Goal: Task Accomplishment & Management: Use online tool/utility

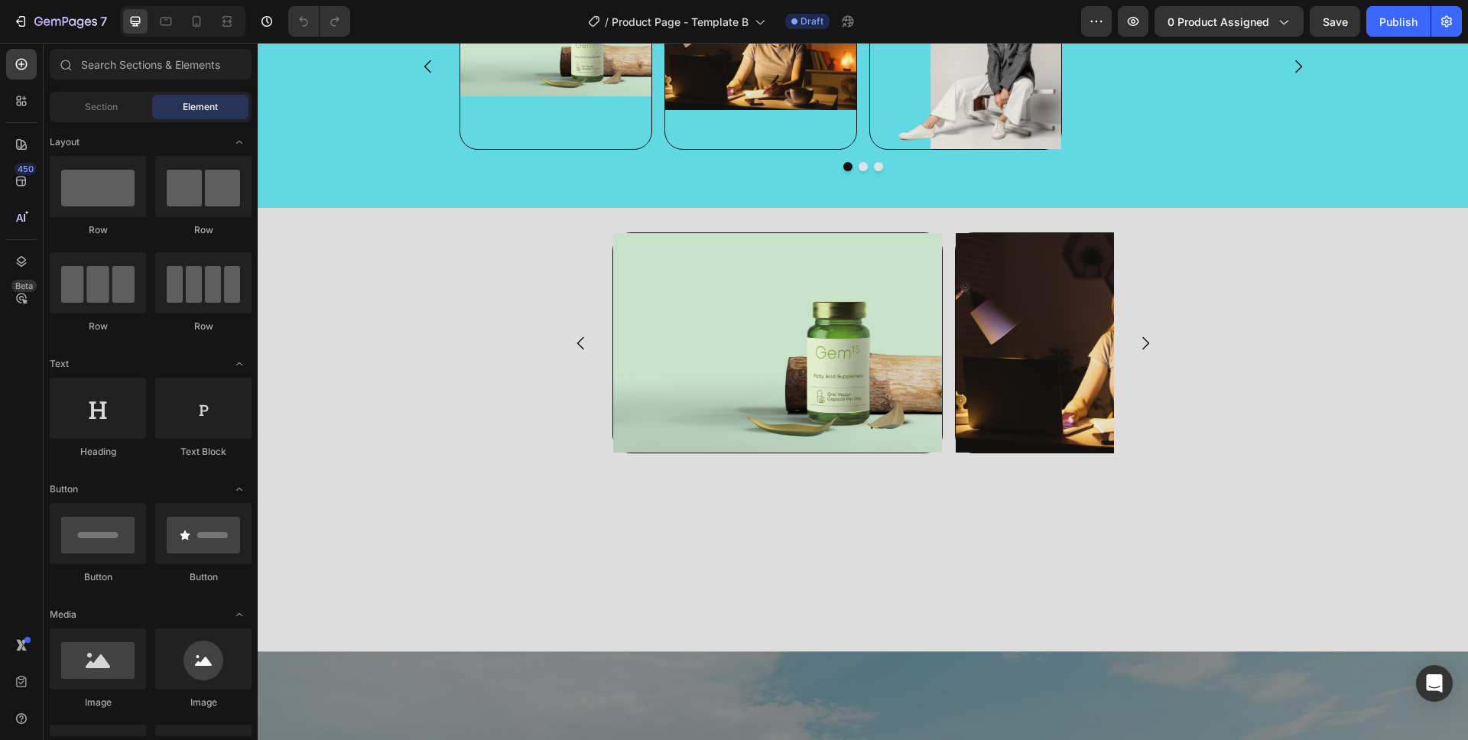
scroll to position [1052, 0]
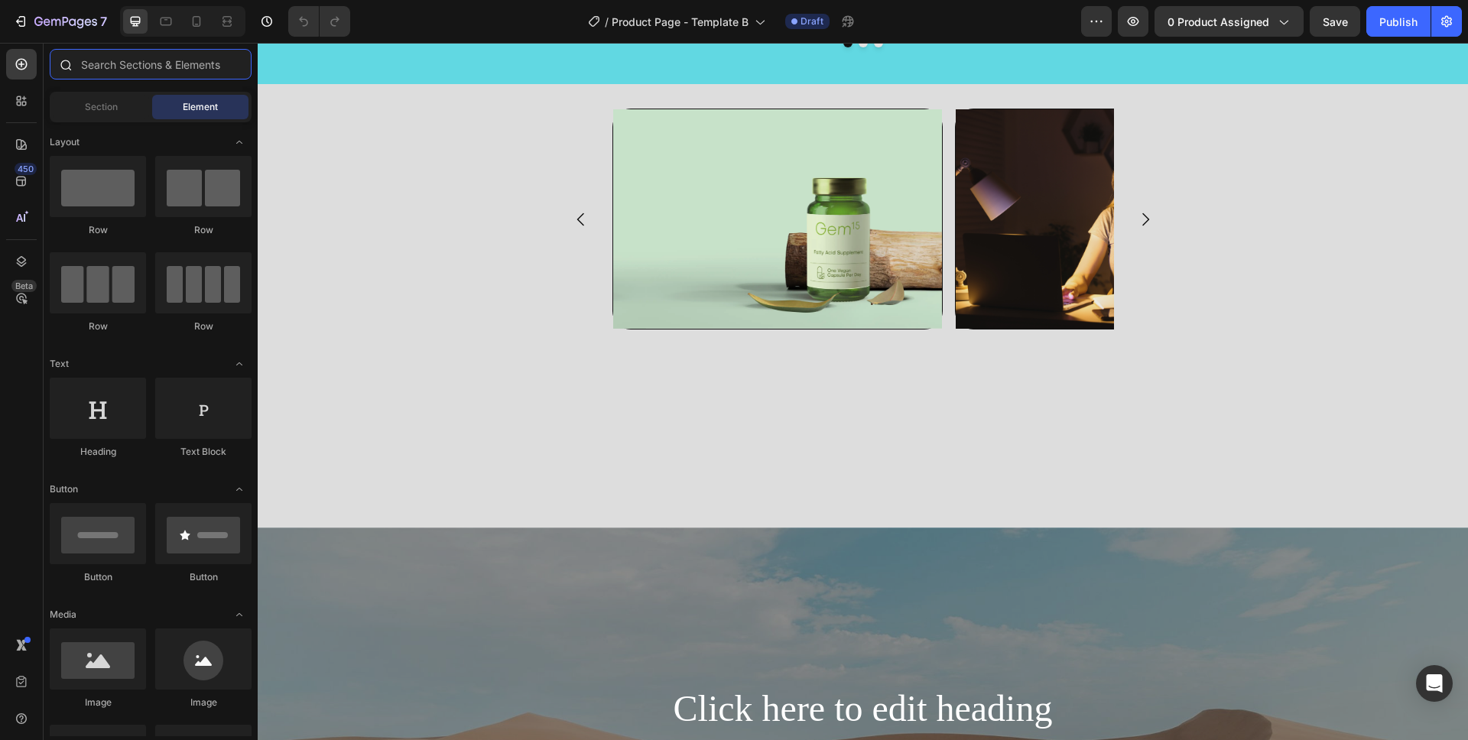
click at [127, 59] on input "text" at bounding box center [151, 64] width 202 height 31
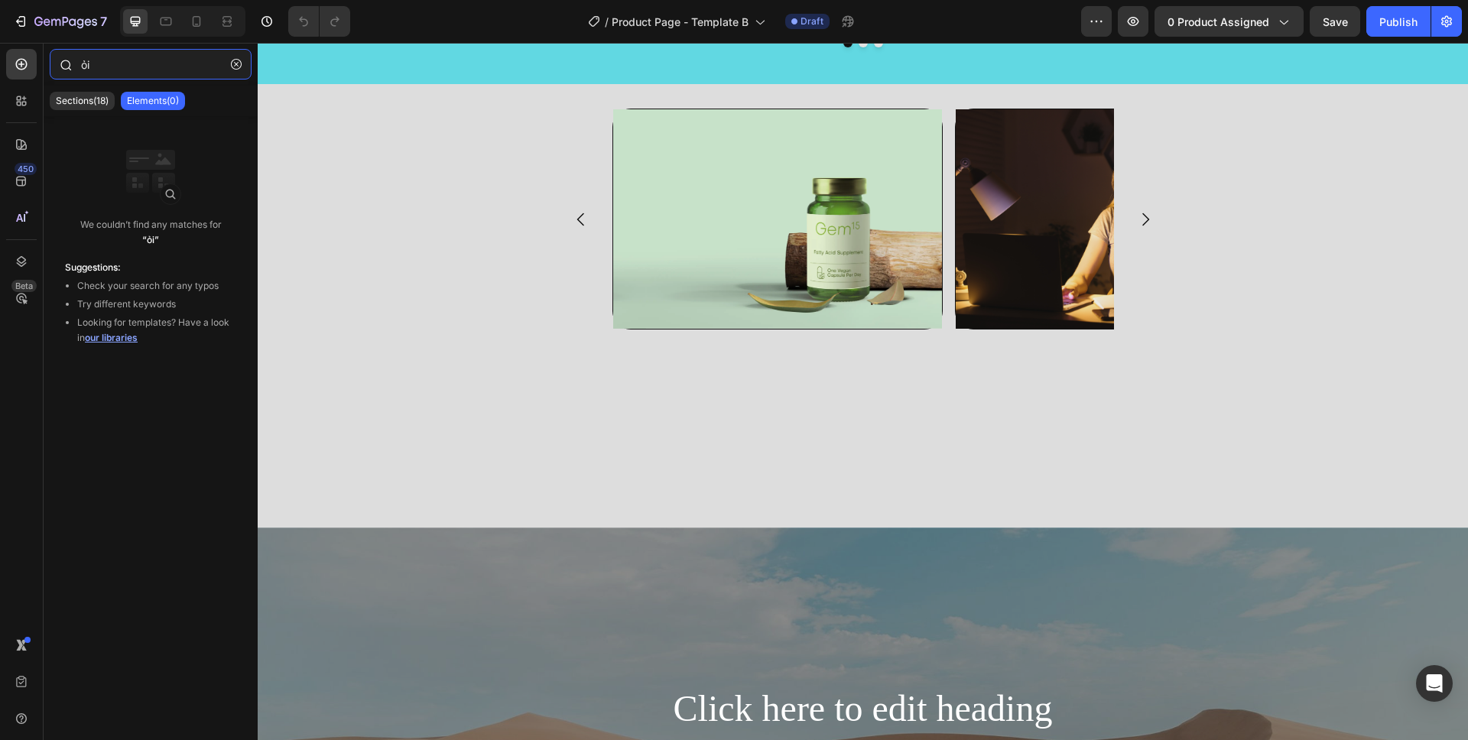
type input "ỏ"
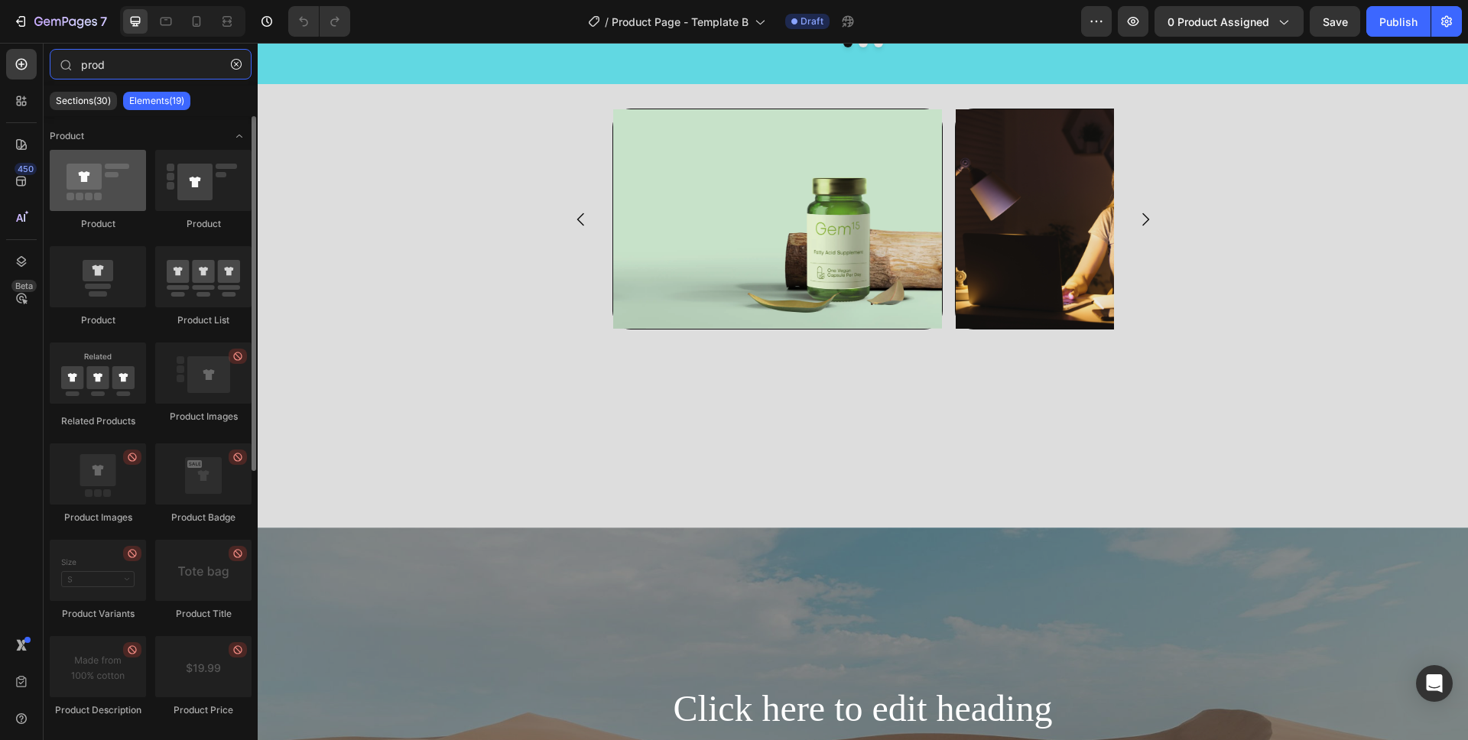
type input "prod"
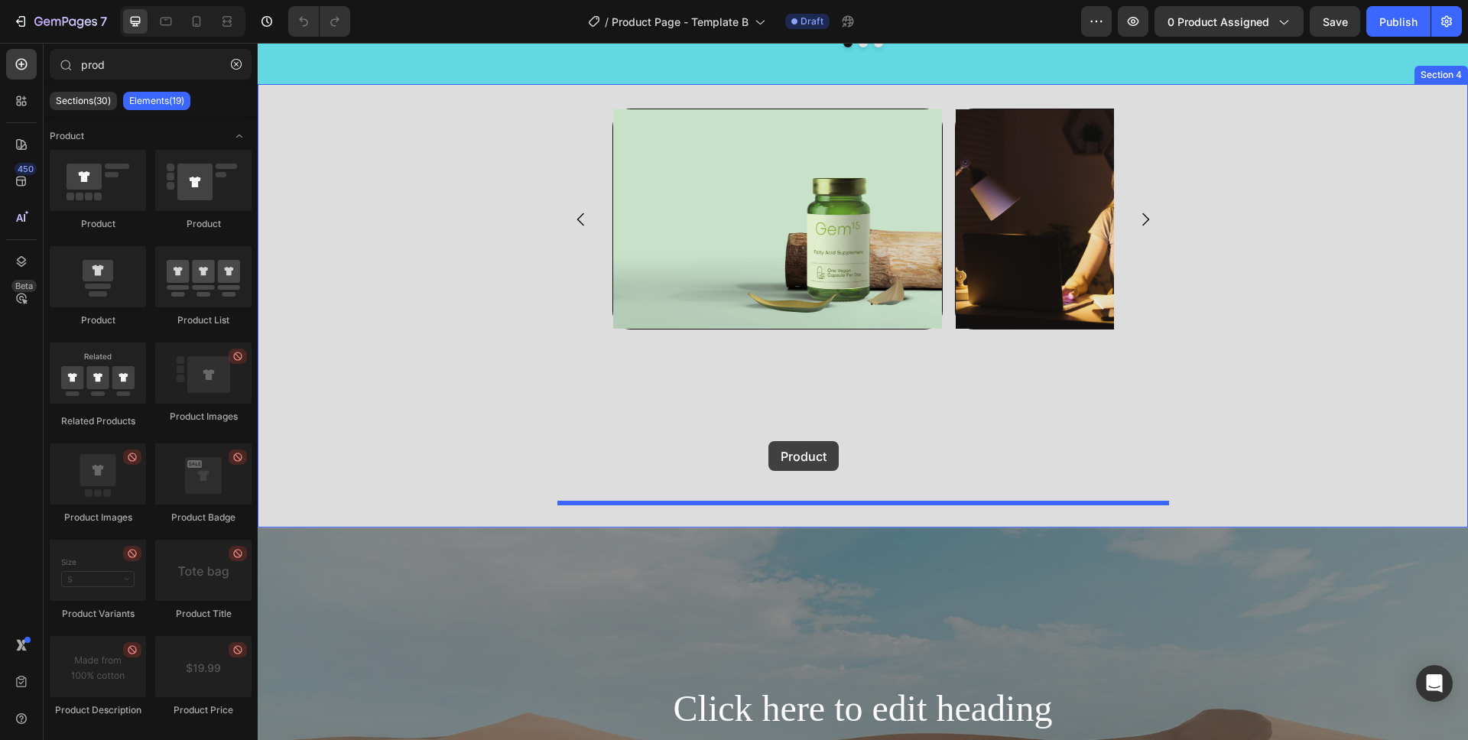
drag, startPoint x: 353, startPoint y: 214, endPoint x: 769, endPoint y: 441, distance: 473.3
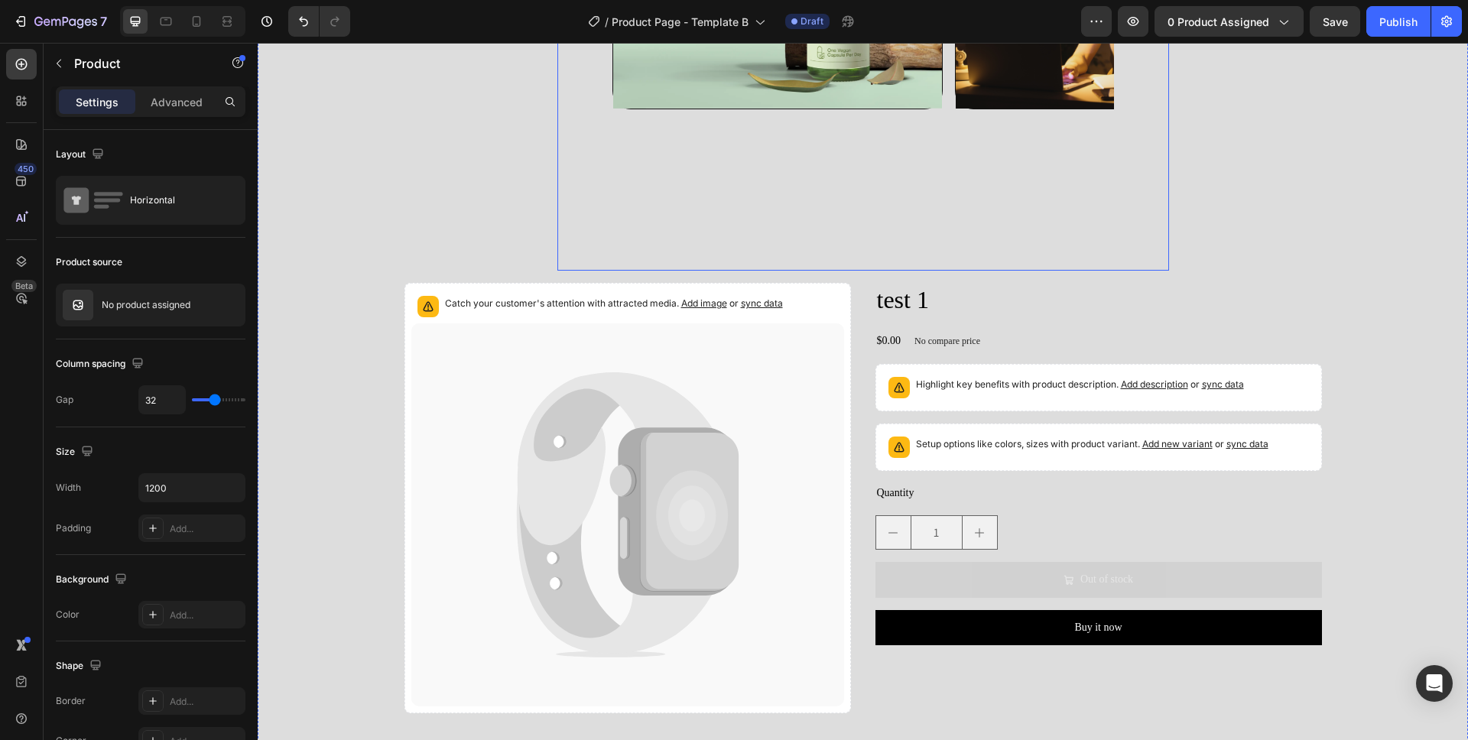
scroll to position [1370, 0]
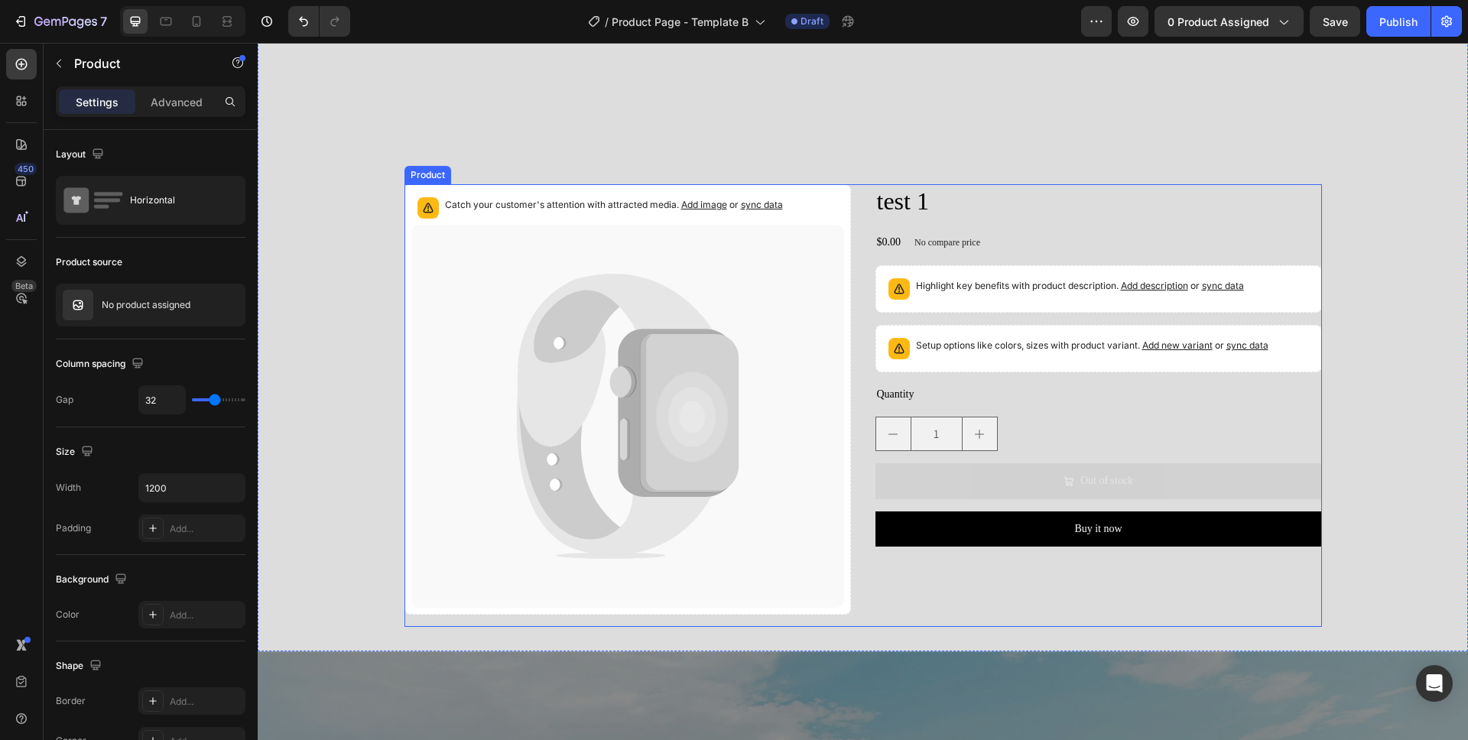
click at [859, 354] on div "Catch your customer's attention with attracted media. Add image or sync data Pr…" at bounding box center [864, 405] width 918 height 443
click at [1186, 14] on span "0 product assigned" at bounding box center [1219, 22] width 102 height 16
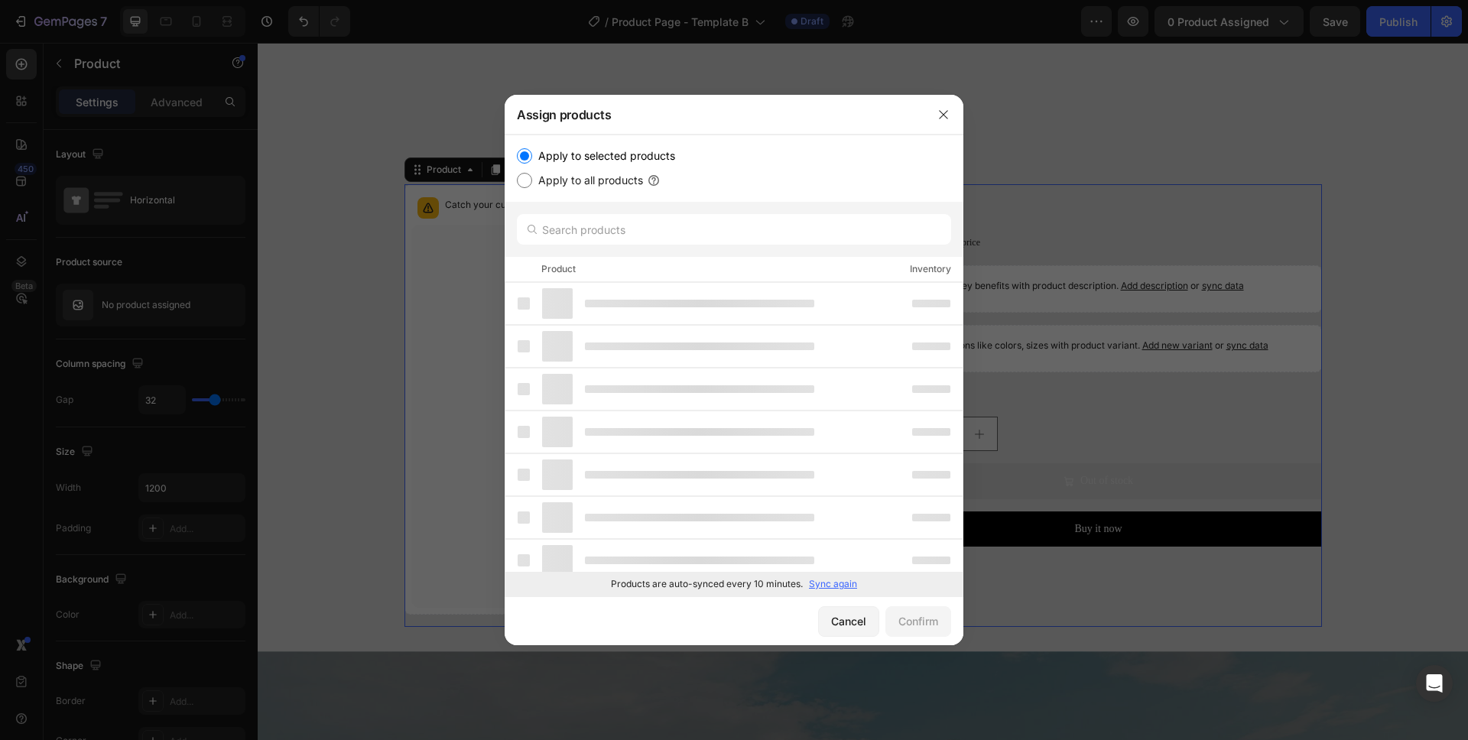
click at [629, 171] on label "Apply to all products" at bounding box center [587, 180] width 111 height 18
click at [532, 173] on input "Apply to all products" at bounding box center [524, 180] width 15 height 15
radio input "true"
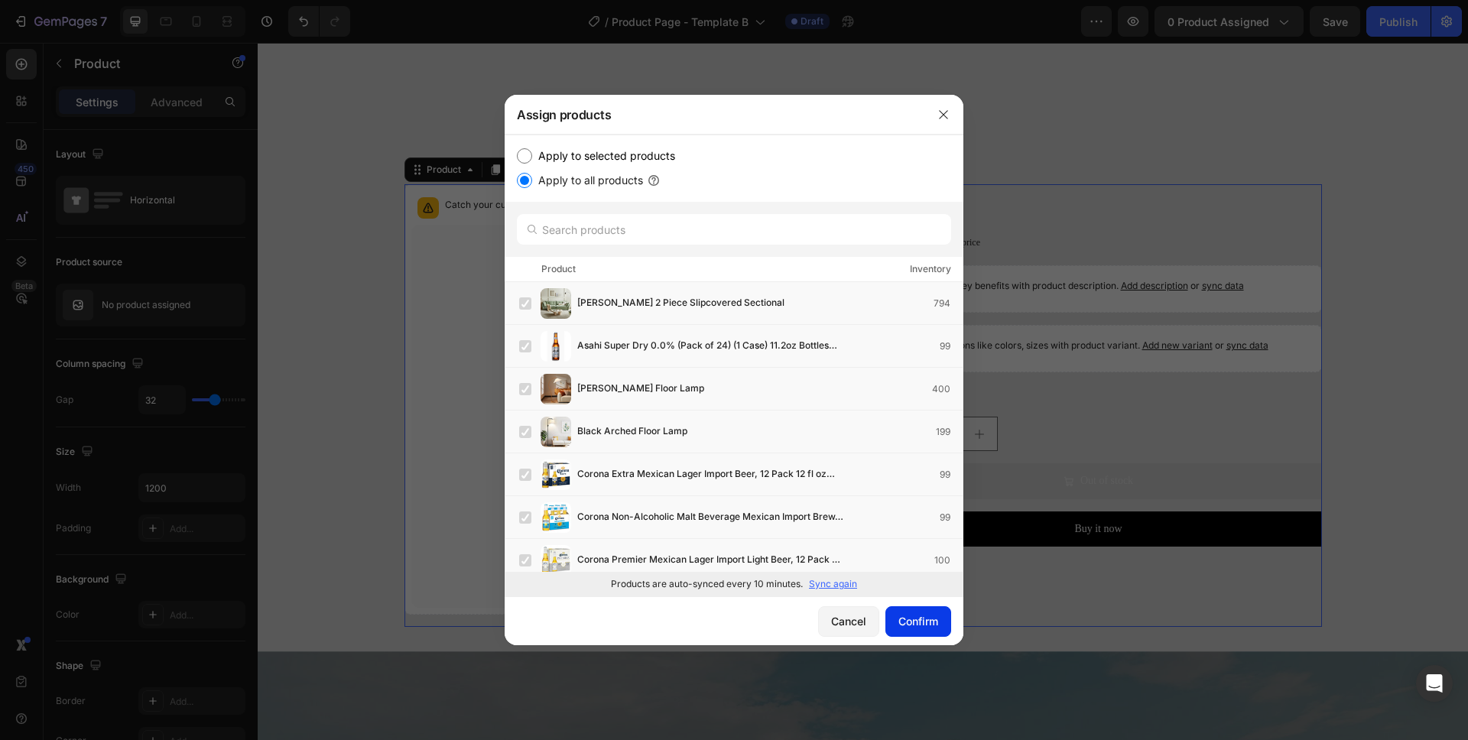
click at [910, 608] on button "Confirm" at bounding box center [919, 621] width 66 height 31
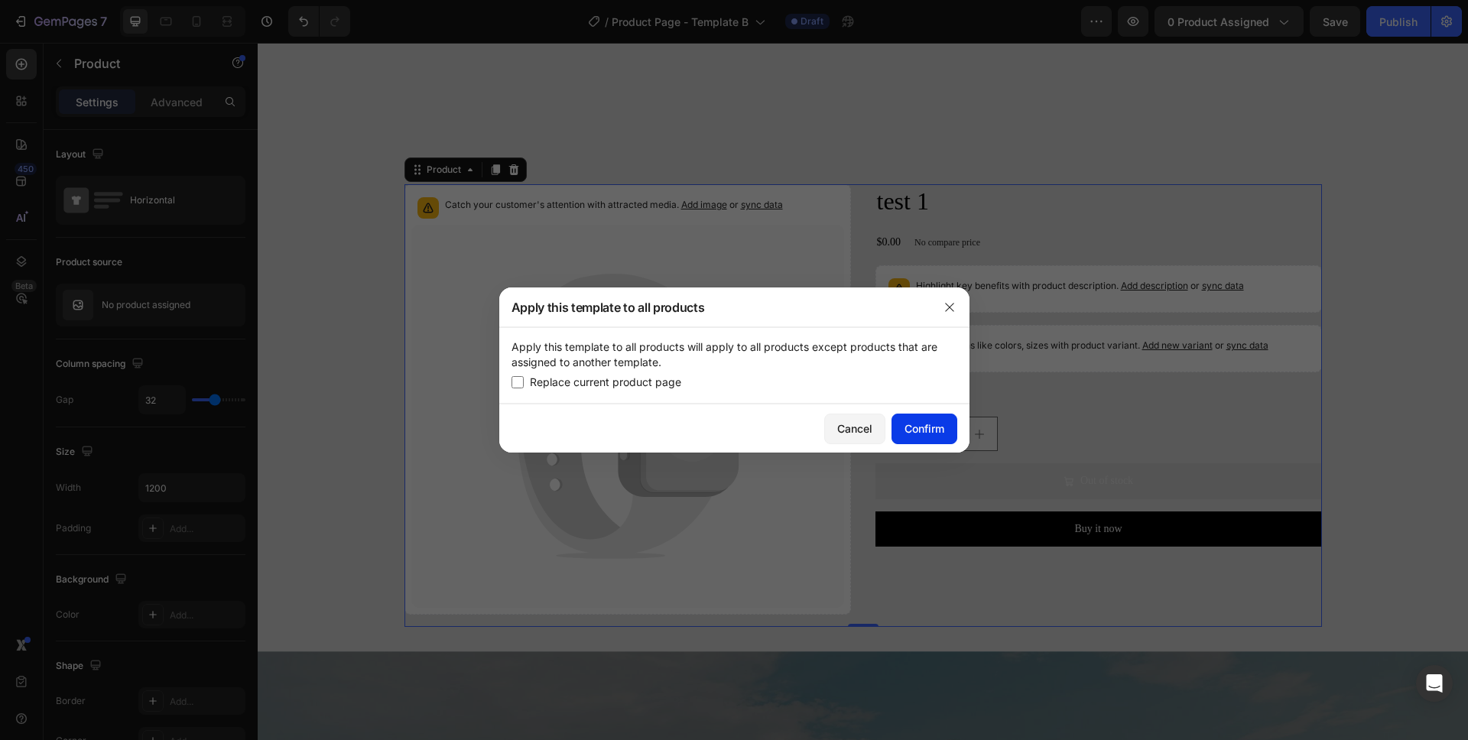
click at [921, 431] on div "Confirm" at bounding box center [925, 429] width 40 height 16
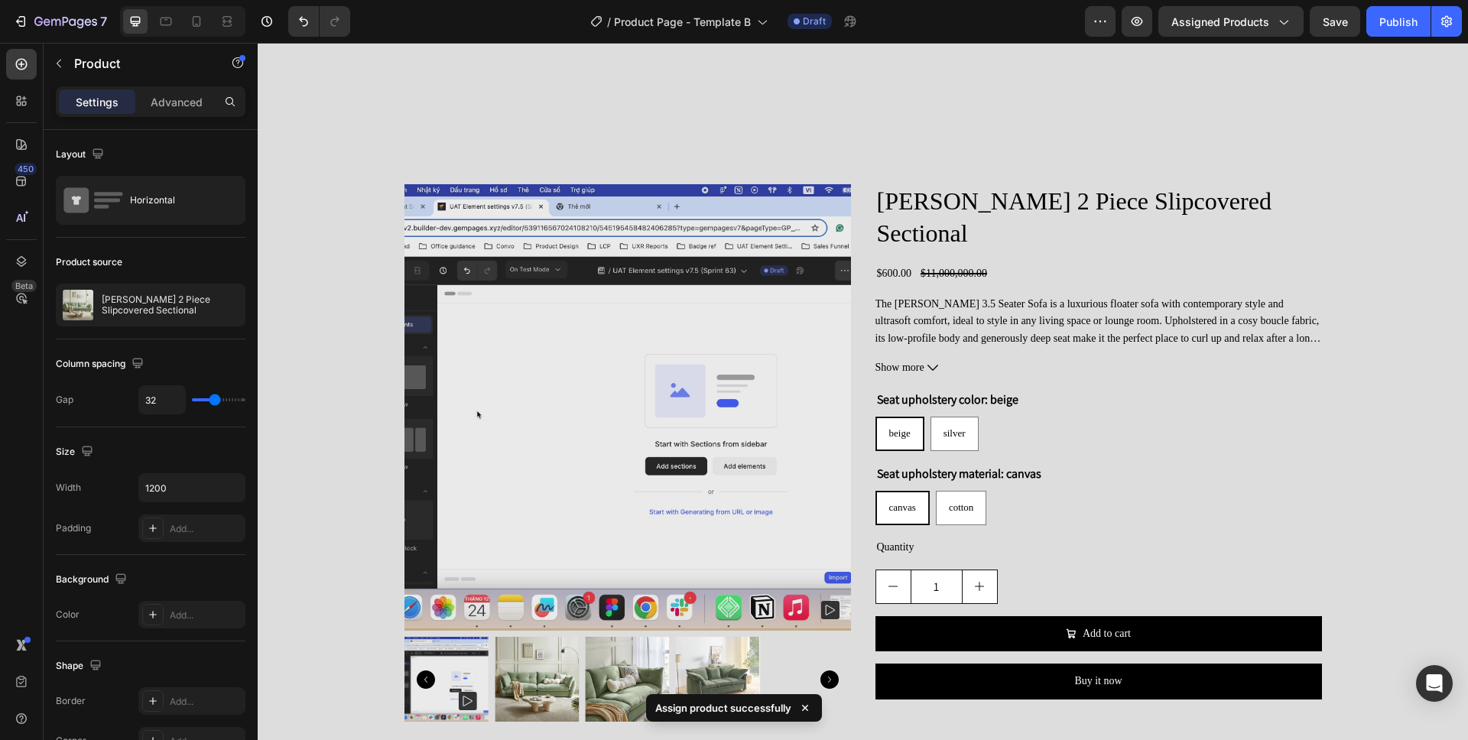
click at [866, 451] on div "Product Images [PERSON_NAME] 2 Piece Slipcovered Sectional Product Title $600.0…" at bounding box center [864, 458] width 918 height 549
click at [873, 463] on div "Product Images [PERSON_NAME] 2 Piece Slipcovered Sectional Product Title $600.0…" at bounding box center [864, 458] width 918 height 549
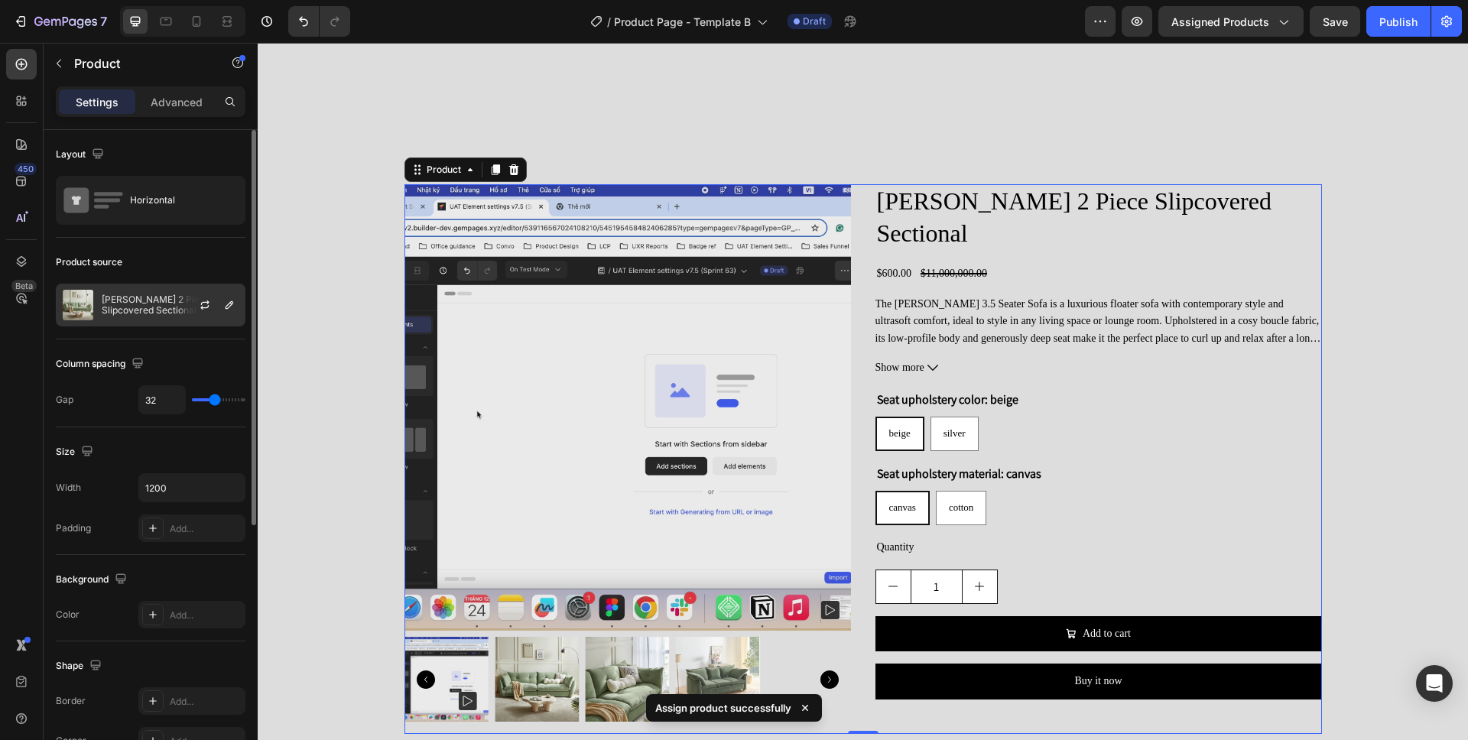
click at [158, 316] on div "[PERSON_NAME] 2 Piece Slipcovered Sectional" at bounding box center [151, 305] width 190 height 43
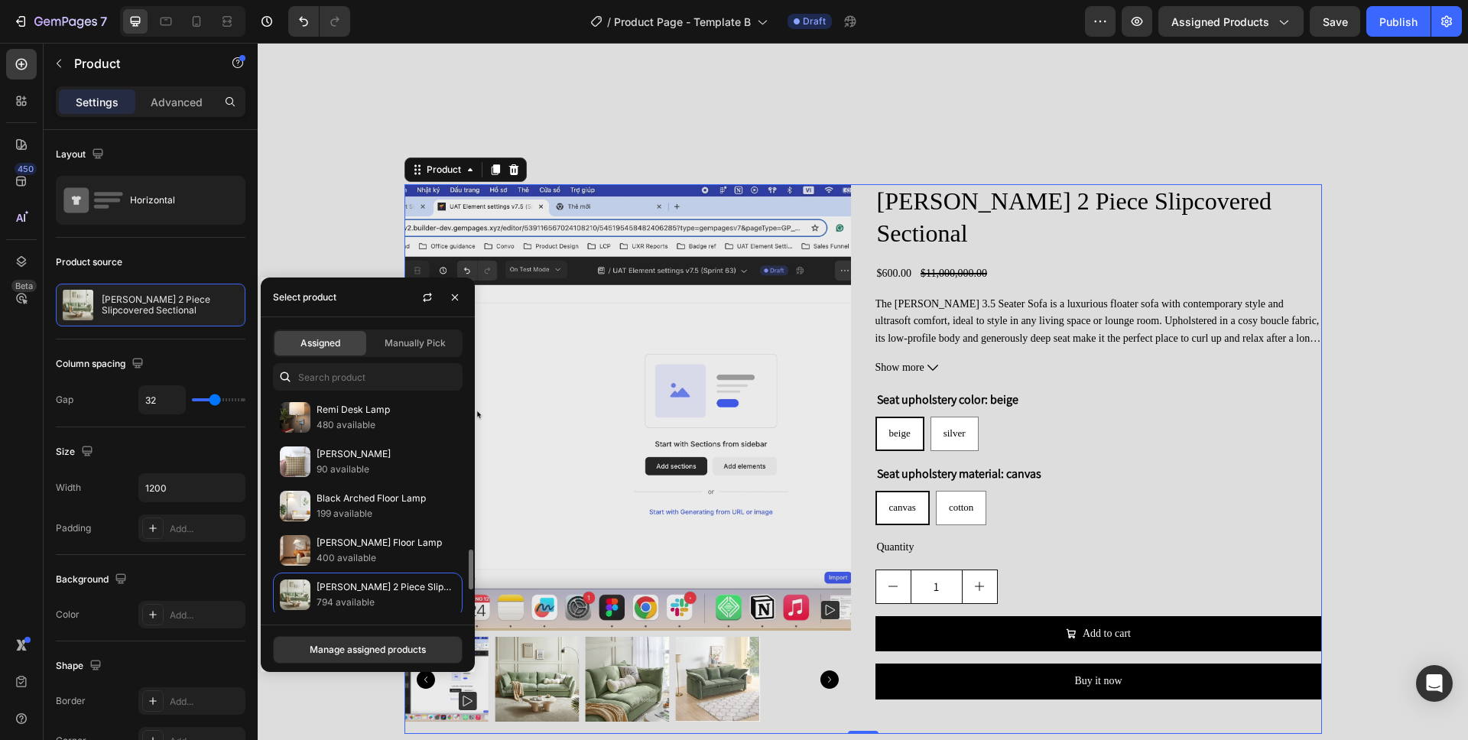
scroll to position [938, 0]
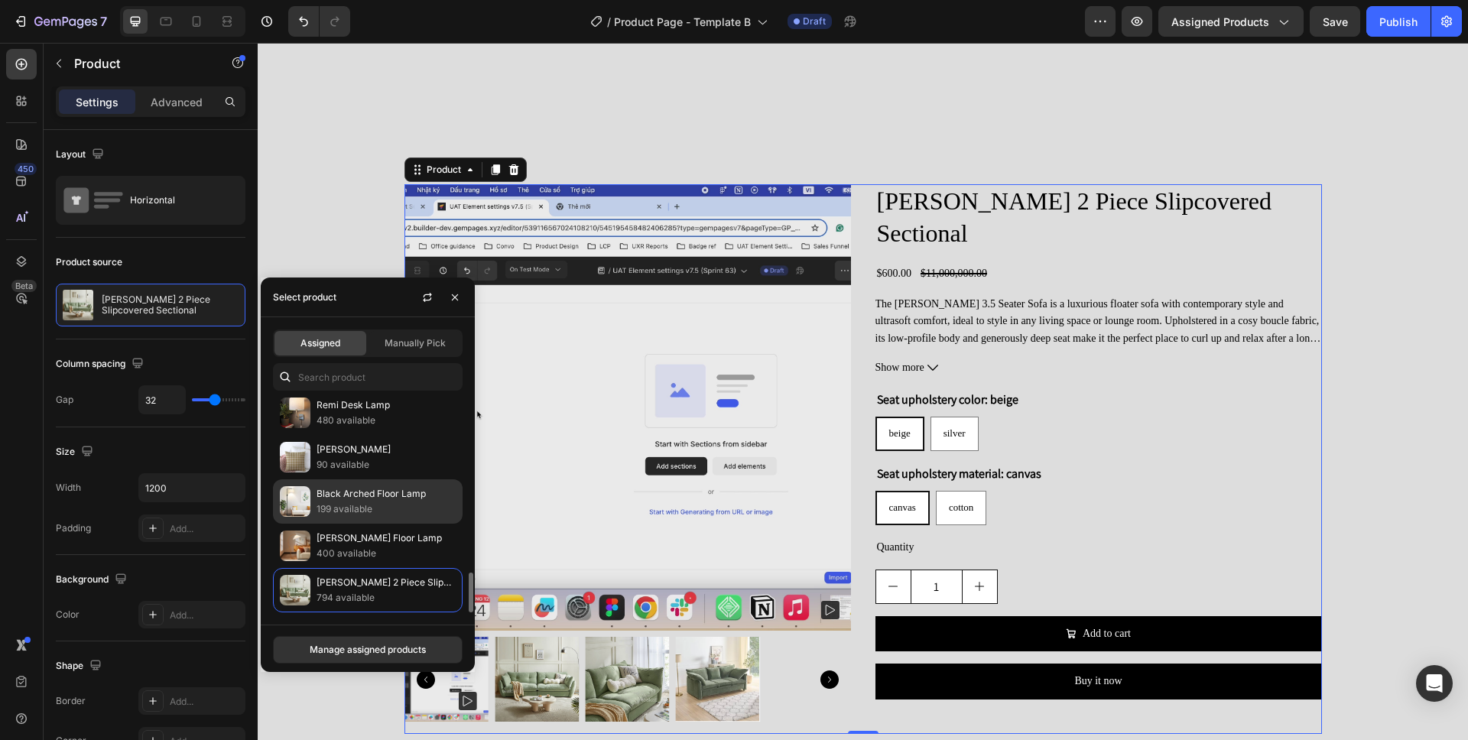
click at [376, 496] on p "Black Arched Floor Lamp" at bounding box center [386, 493] width 139 height 15
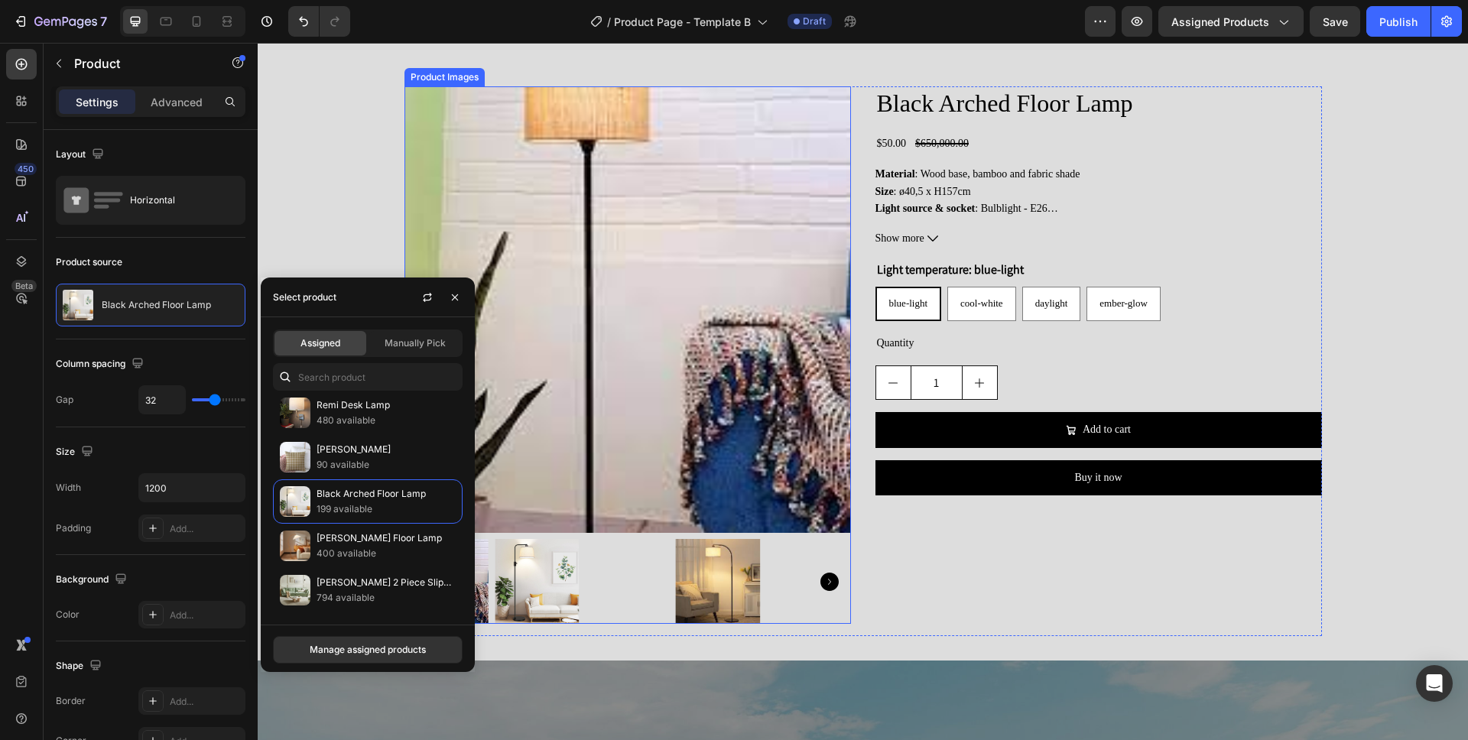
scroll to position [1494, 0]
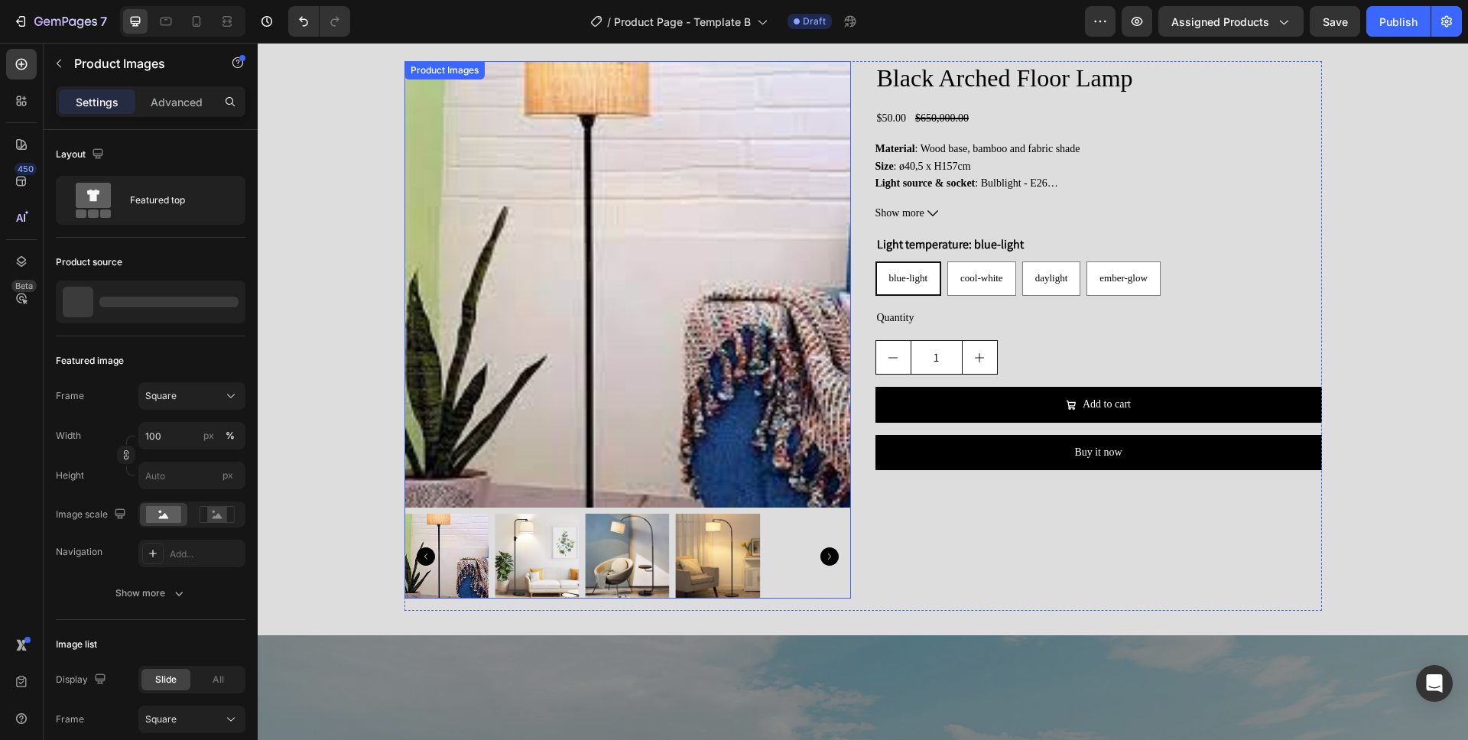
click at [792, 537] on div at bounding box center [628, 556] width 447 height 84
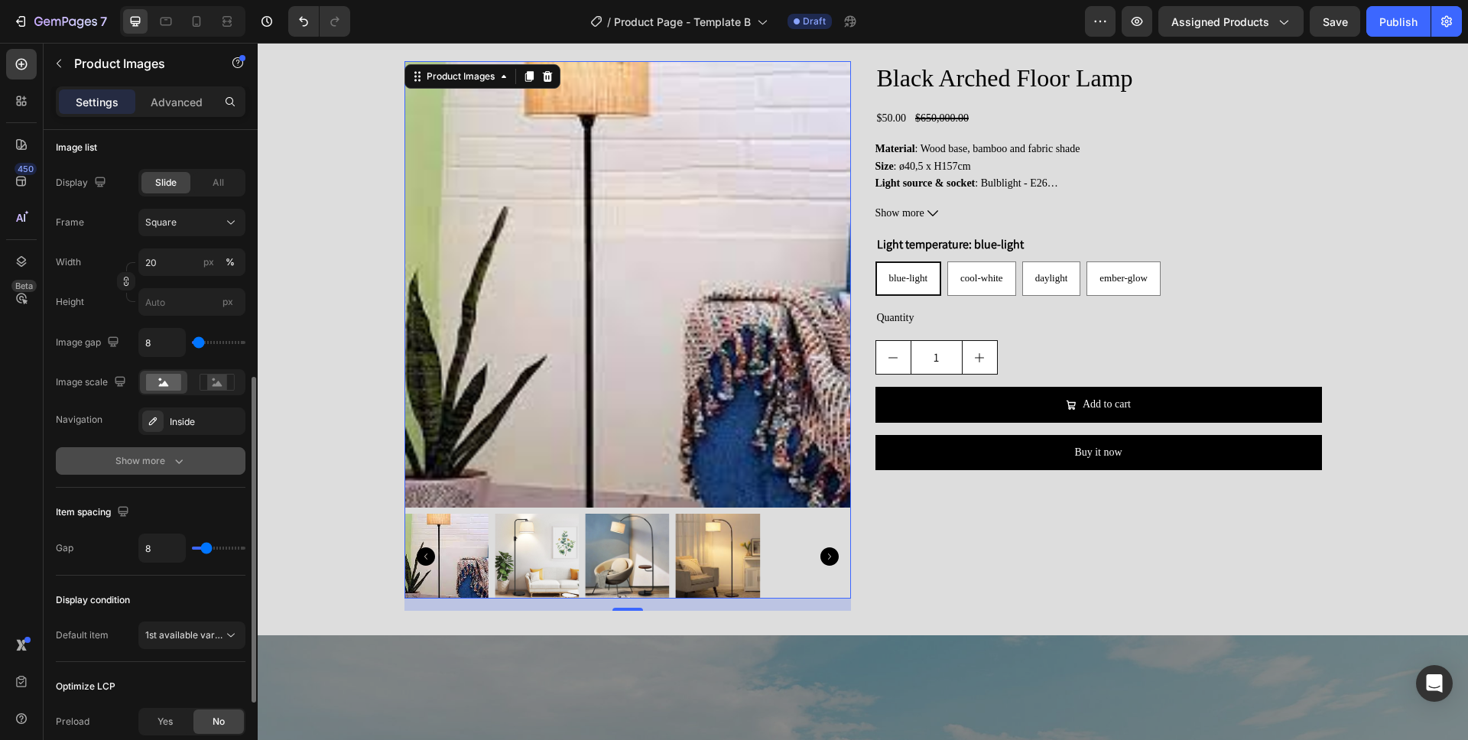
click at [175, 453] on icon "button" at bounding box center [178, 460] width 15 height 15
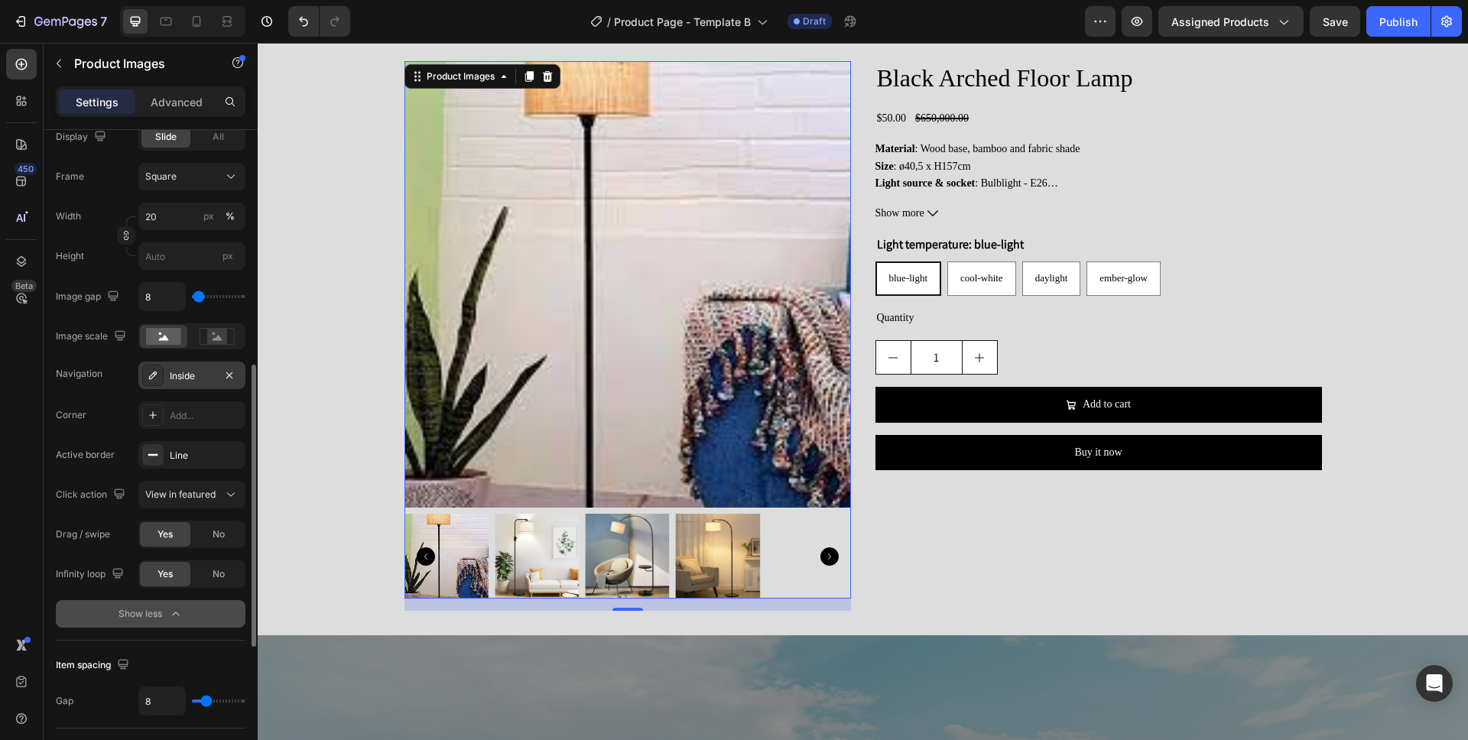
scroll to position [557, 0]
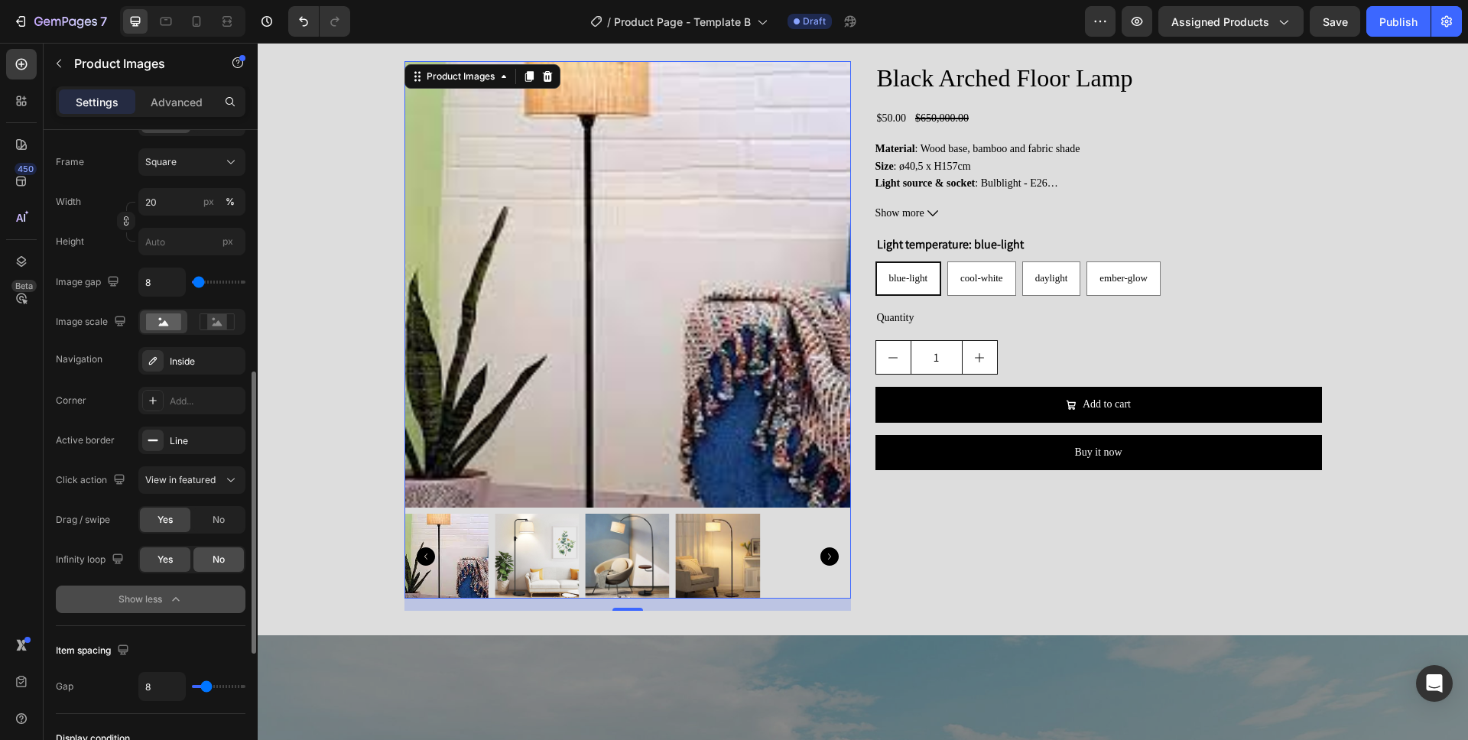
click at [216, 557] on span "No" at bounding box center [219, 560] width 12 height 14
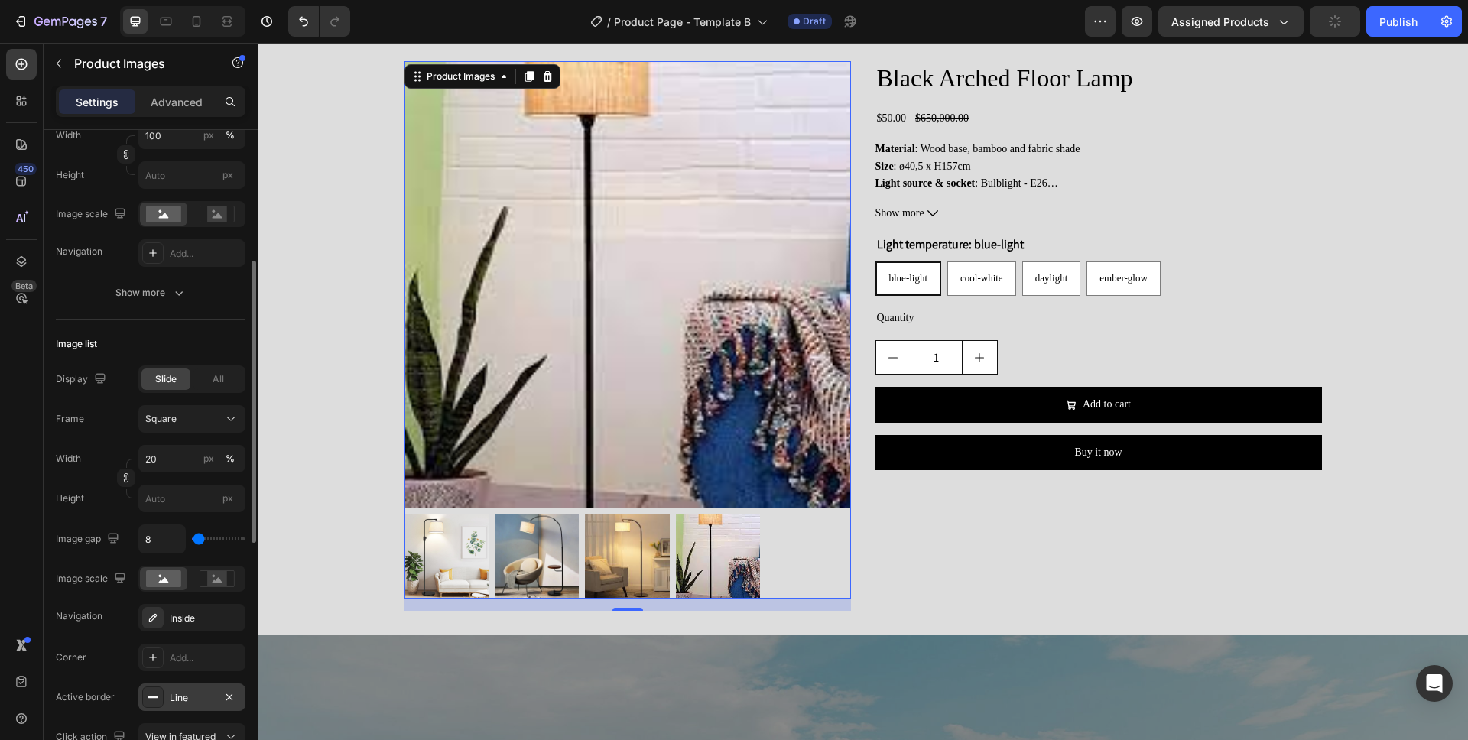
scroll to position [300, 0]
click at [177, 455] on input "20" at bounding box center [191, 460] width 107 height 28
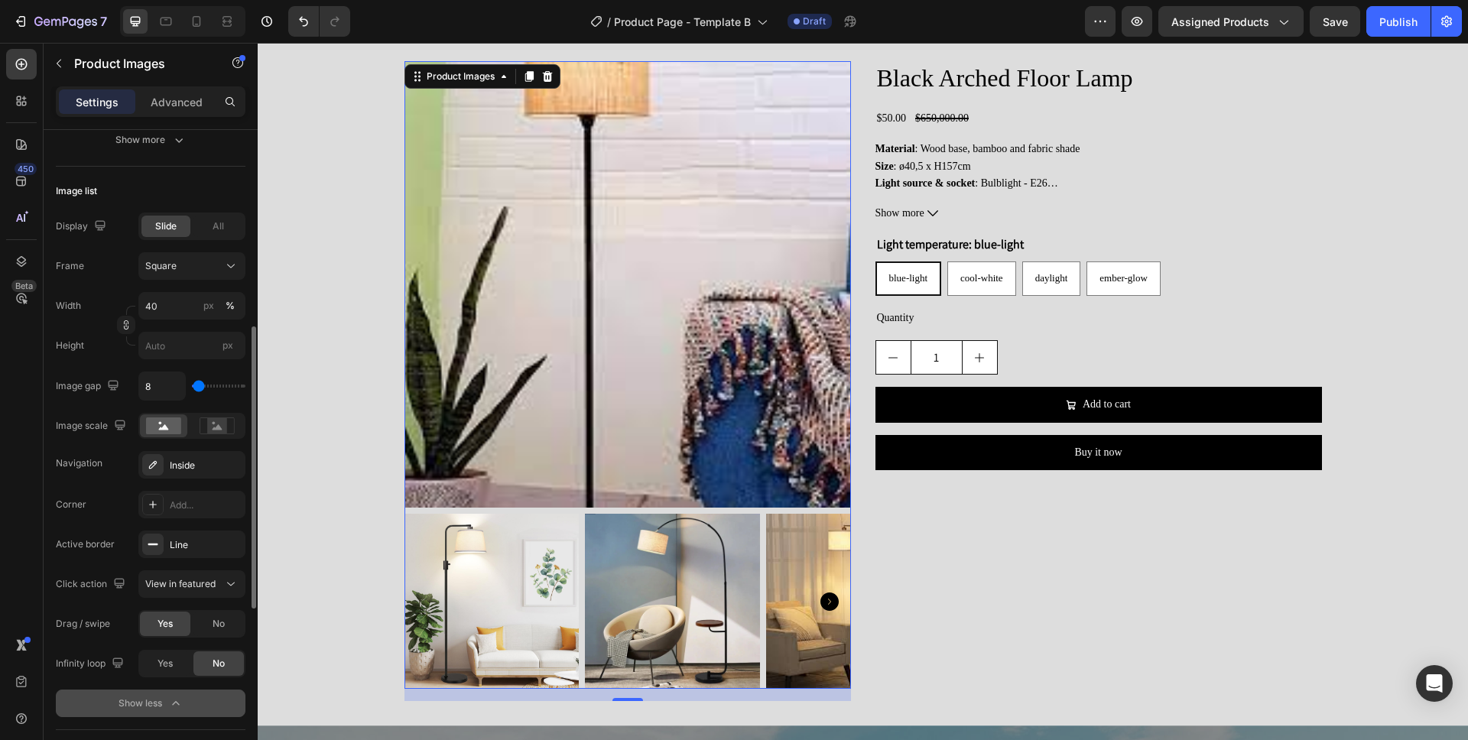
scroll to position [470, 0]
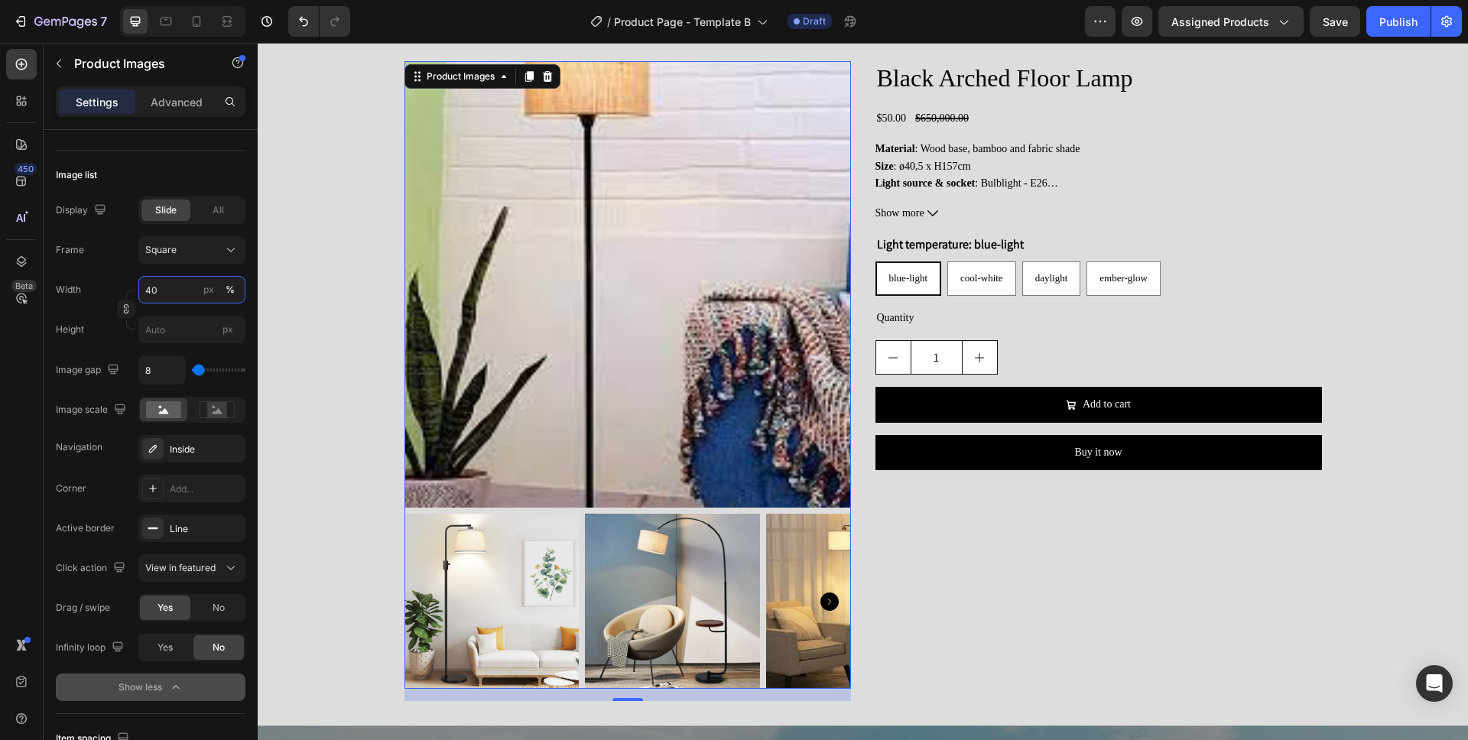
click at [159, 291] on input "40" at bounding box center [191, 290] width 107 height 28
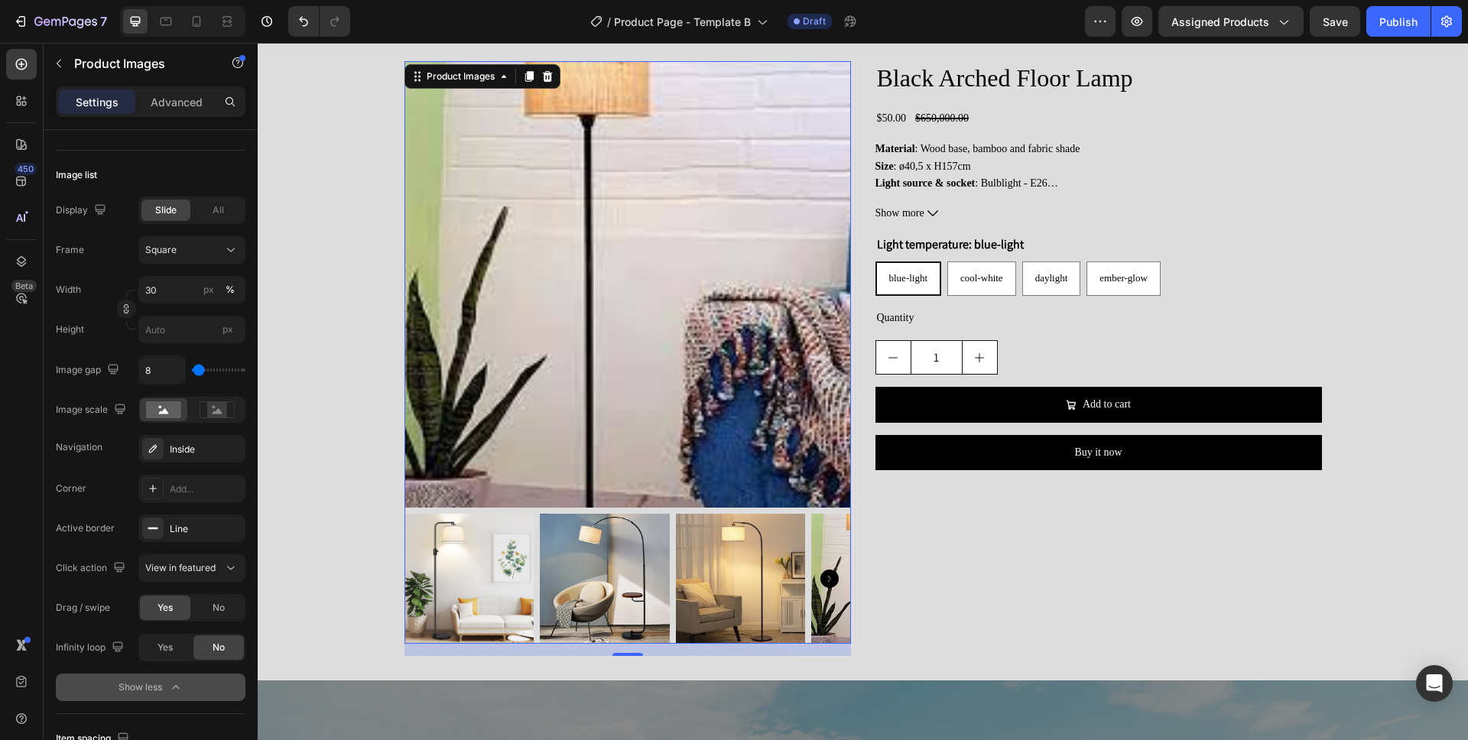
click at [829, 577] on icon "Carousel Next Arrow" at bounding box center [830, 579] width 18 height 18
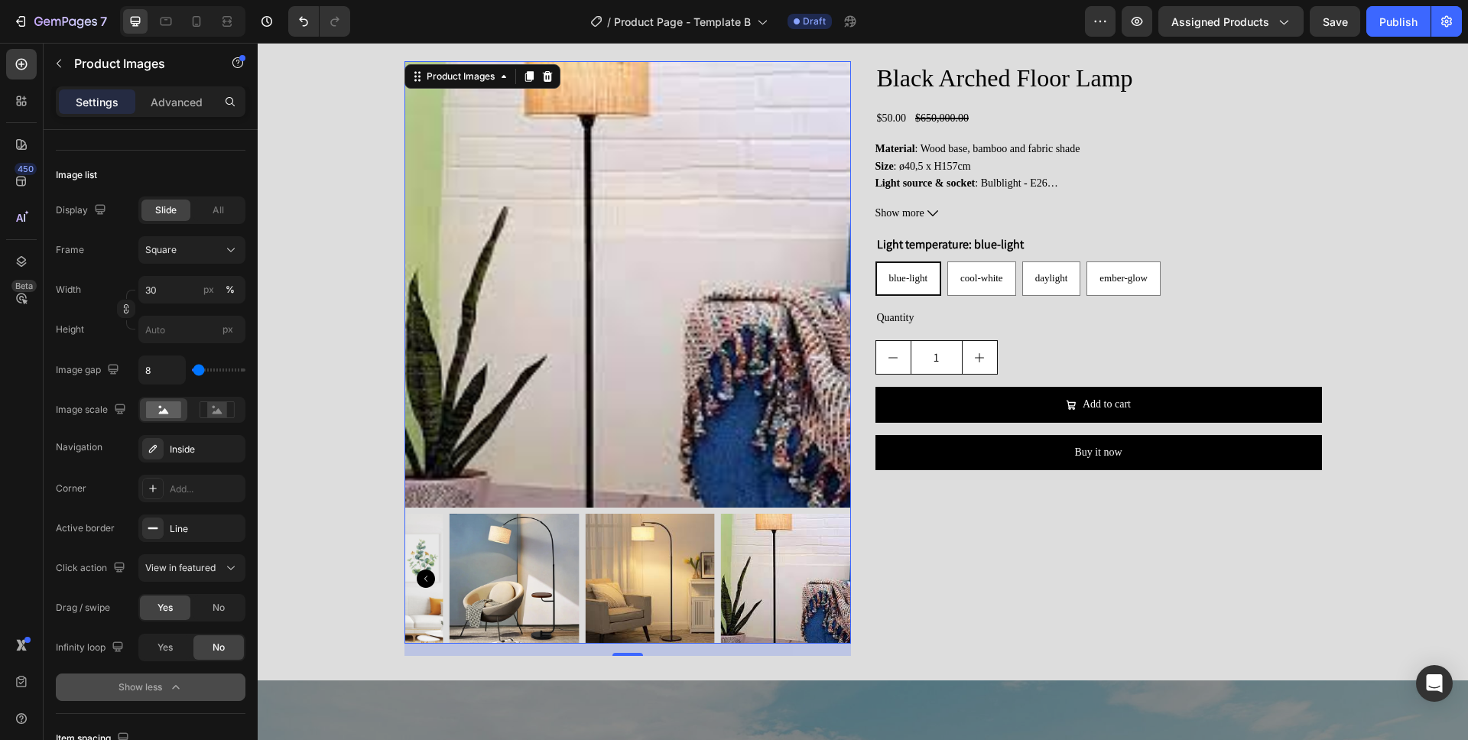
click at [434, 580] on img at bounding box center [379, 579] width 130 height 130
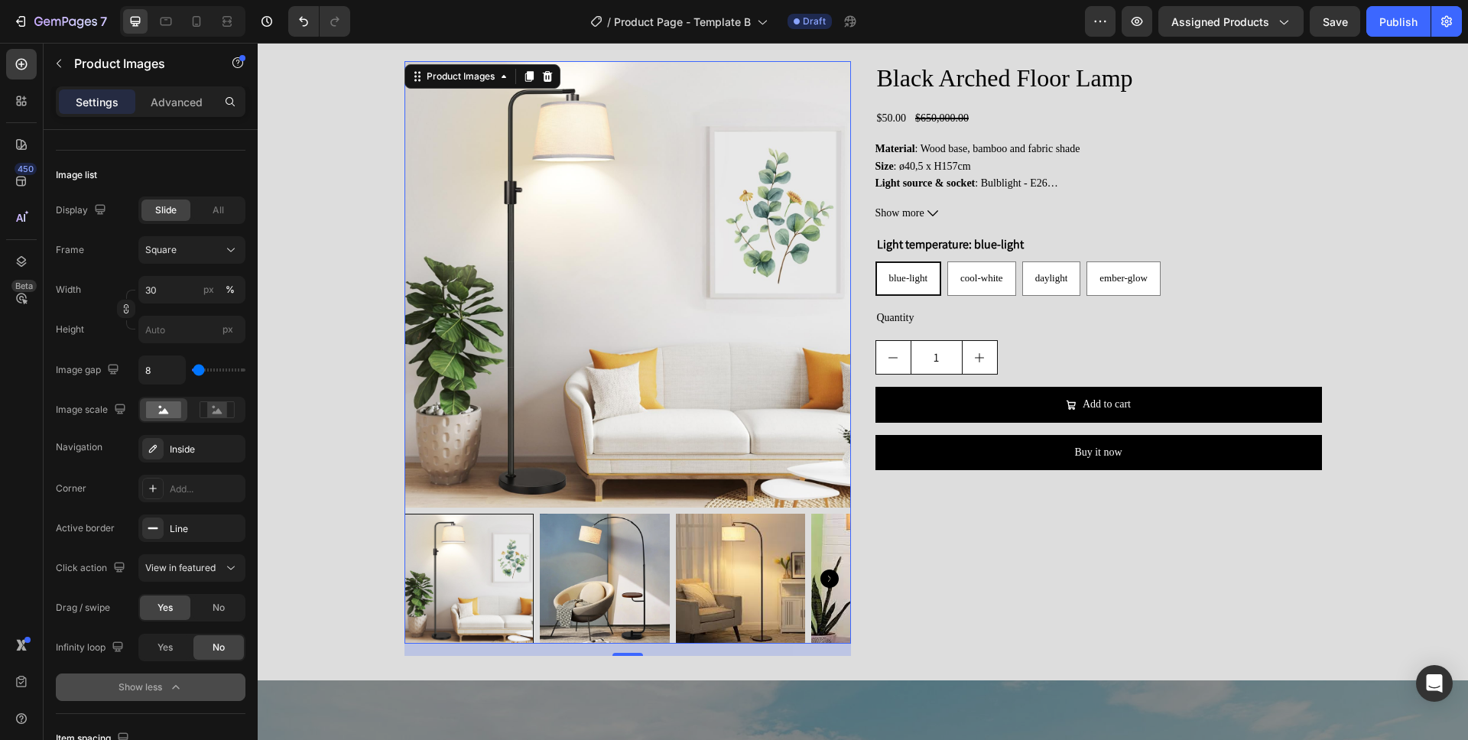
click at [833, 578] on icon "Carousel Next Arrow" at bounding box center [830, 579] width 18 height 18
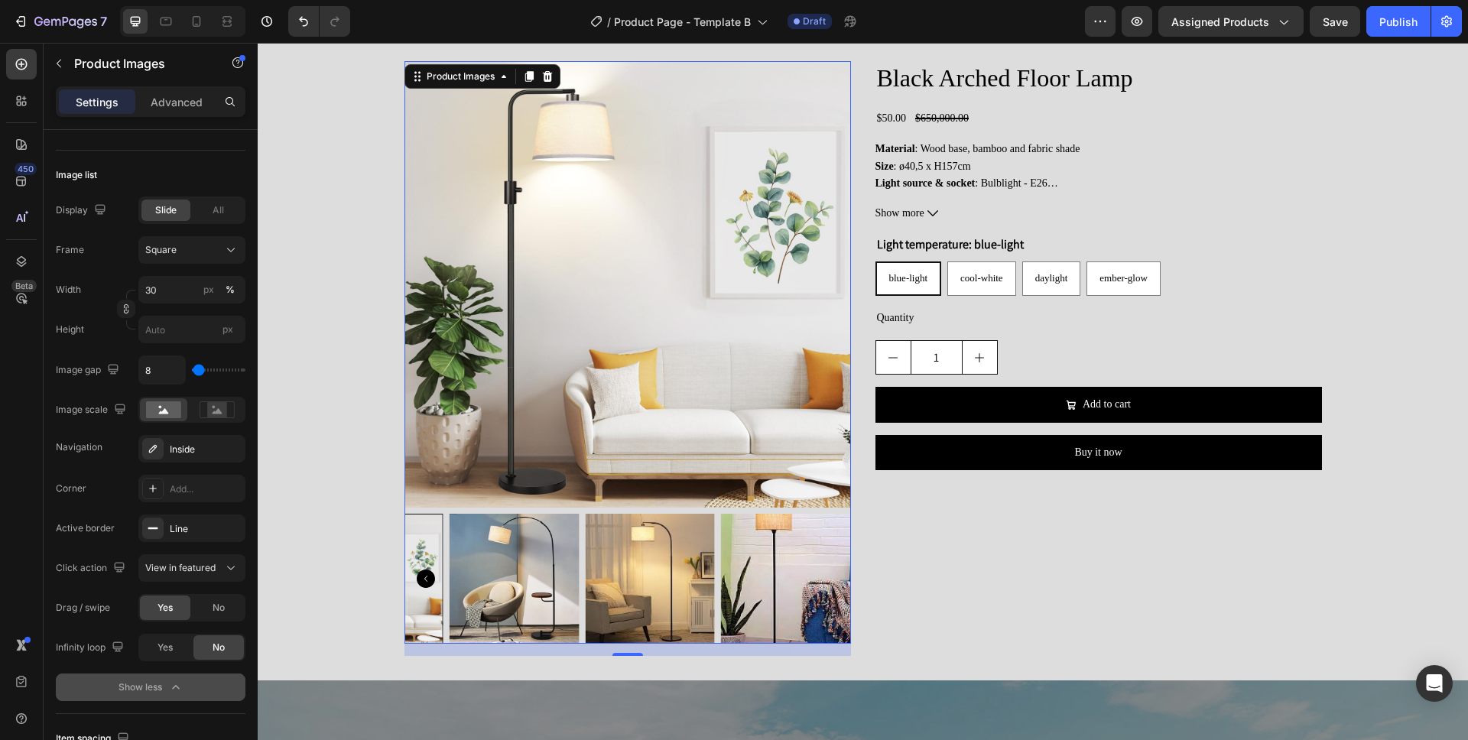
click at [425, 581] on icon "Carousel Back Arrow" at bounding box center [426, 579] width 18 height 18
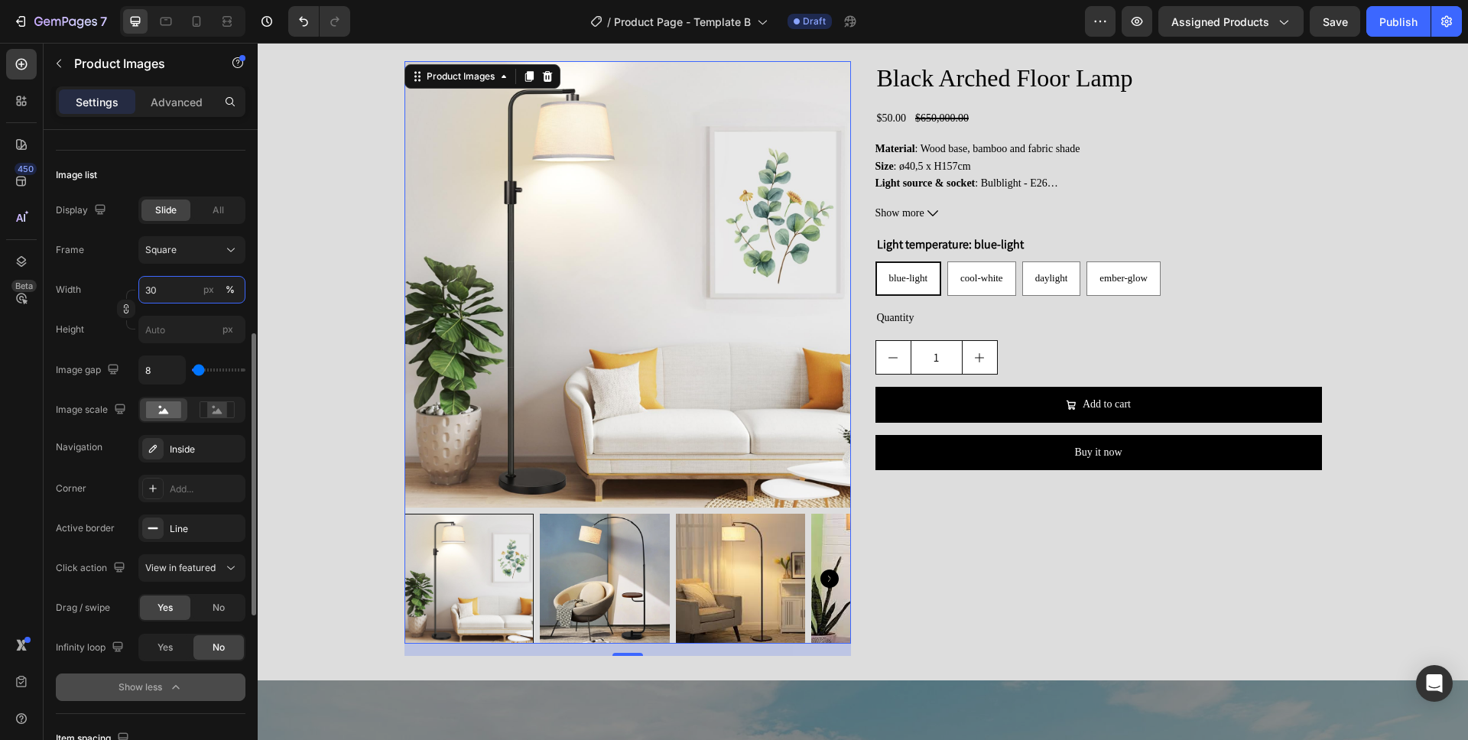
click at [171, 290] on input "30" at bounding box center [191, 290] width 107 height 28
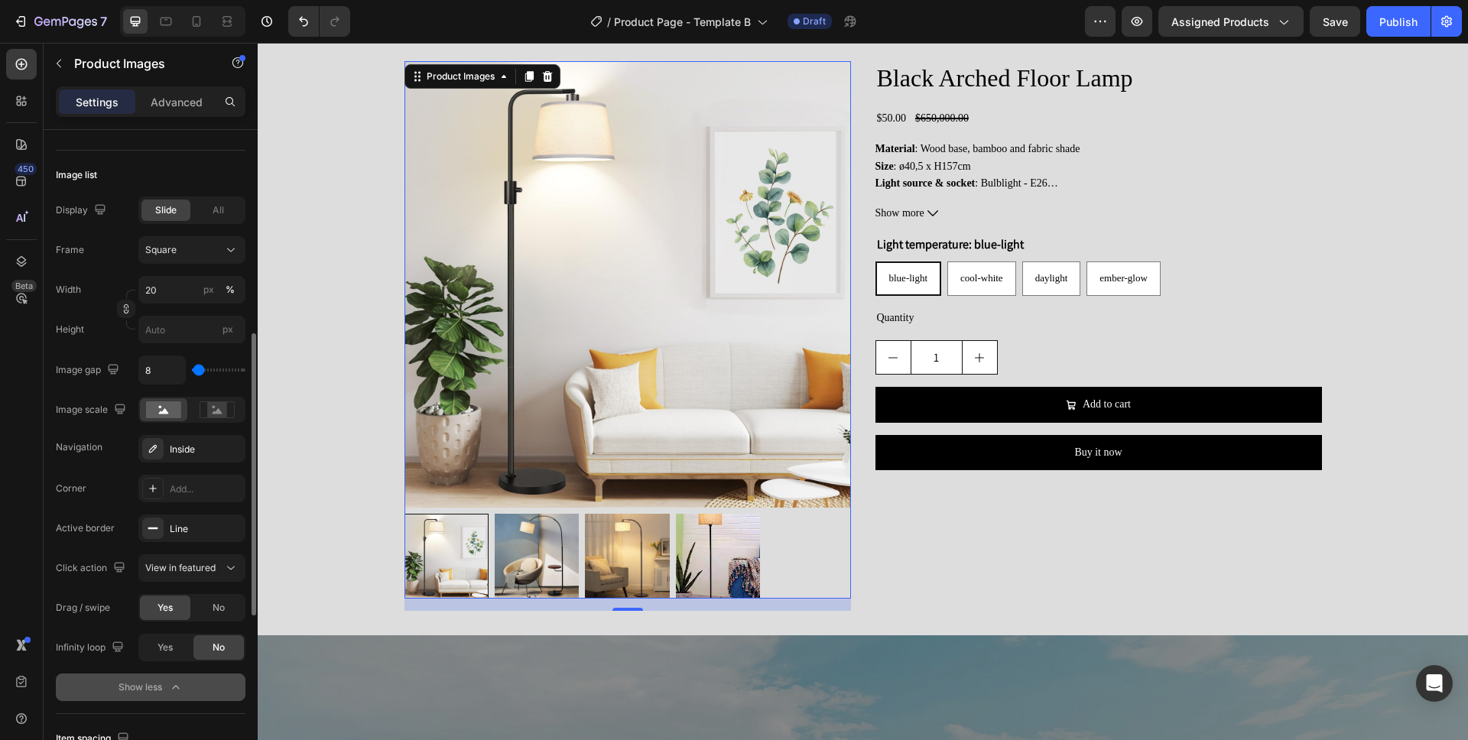
click at [193, 167] on div "Image list" at bounding box center [151, 175] width 190 height 24
click at [159, 294] on input "20" at bounding box center [191, 290] width 107 height 28
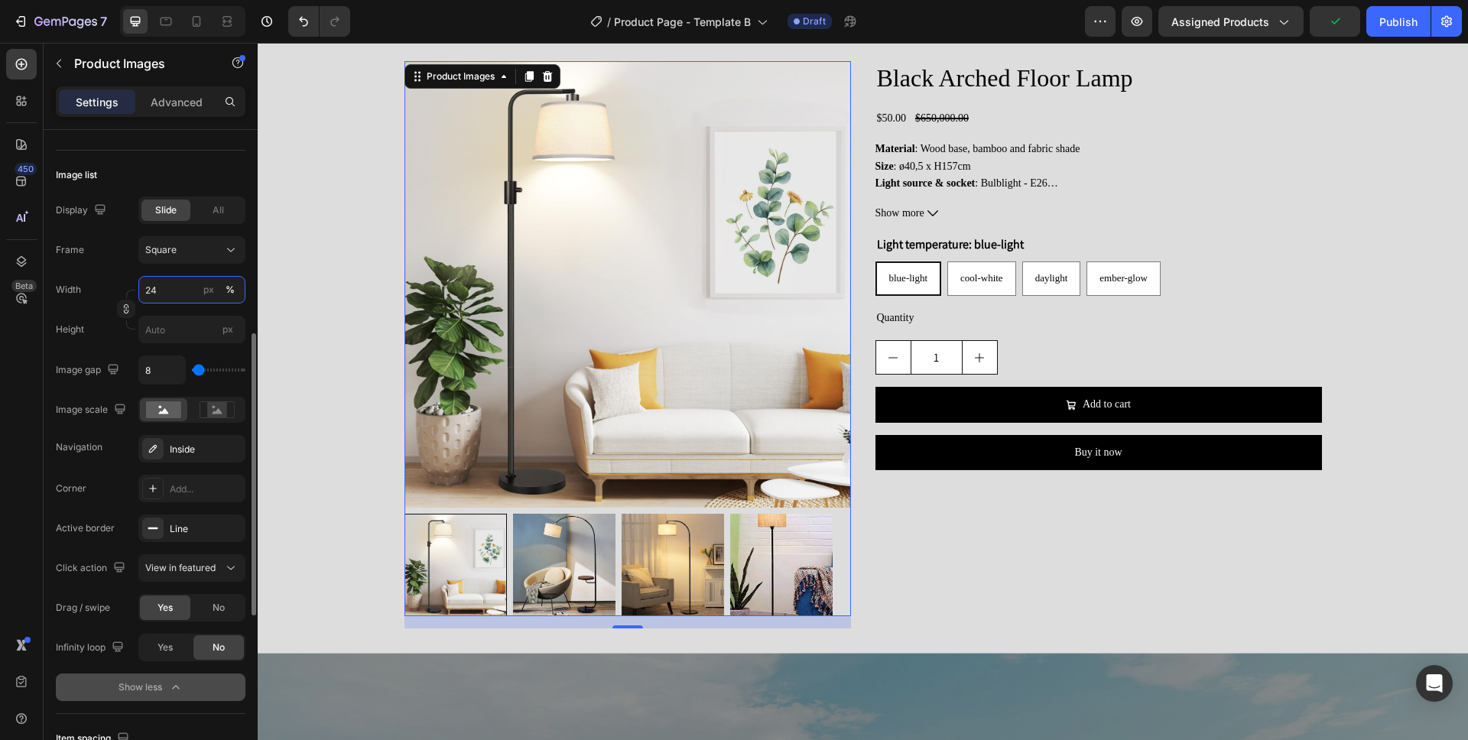
type input "24"
click at [197, 169] on div "Image list" at bounding box center [151, 175] width 190 height 24
click at [182, 450] on div "Inside" at bounding box center [192, 450] width 44 height 14
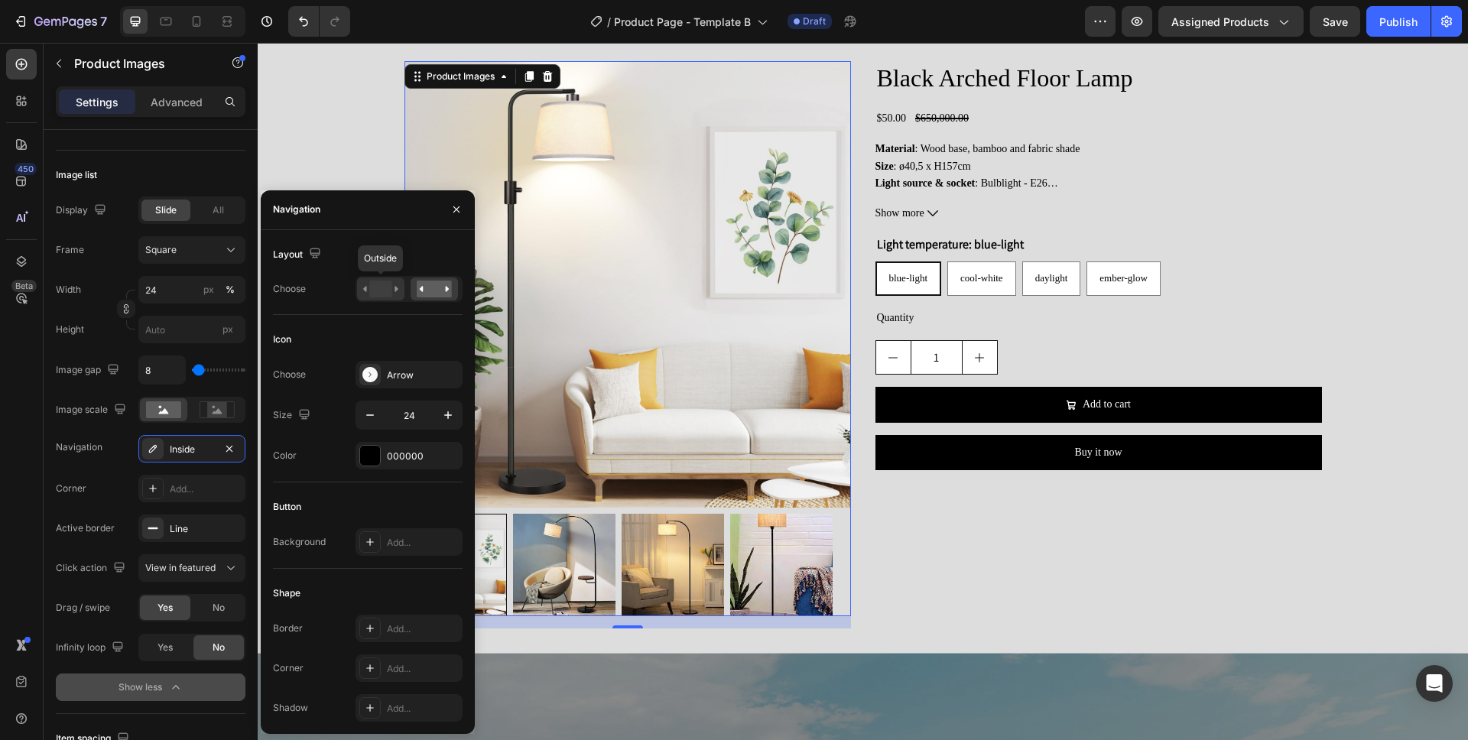
click at [382, 297] on rect at bounding box center [380, 289] width 22 height 17
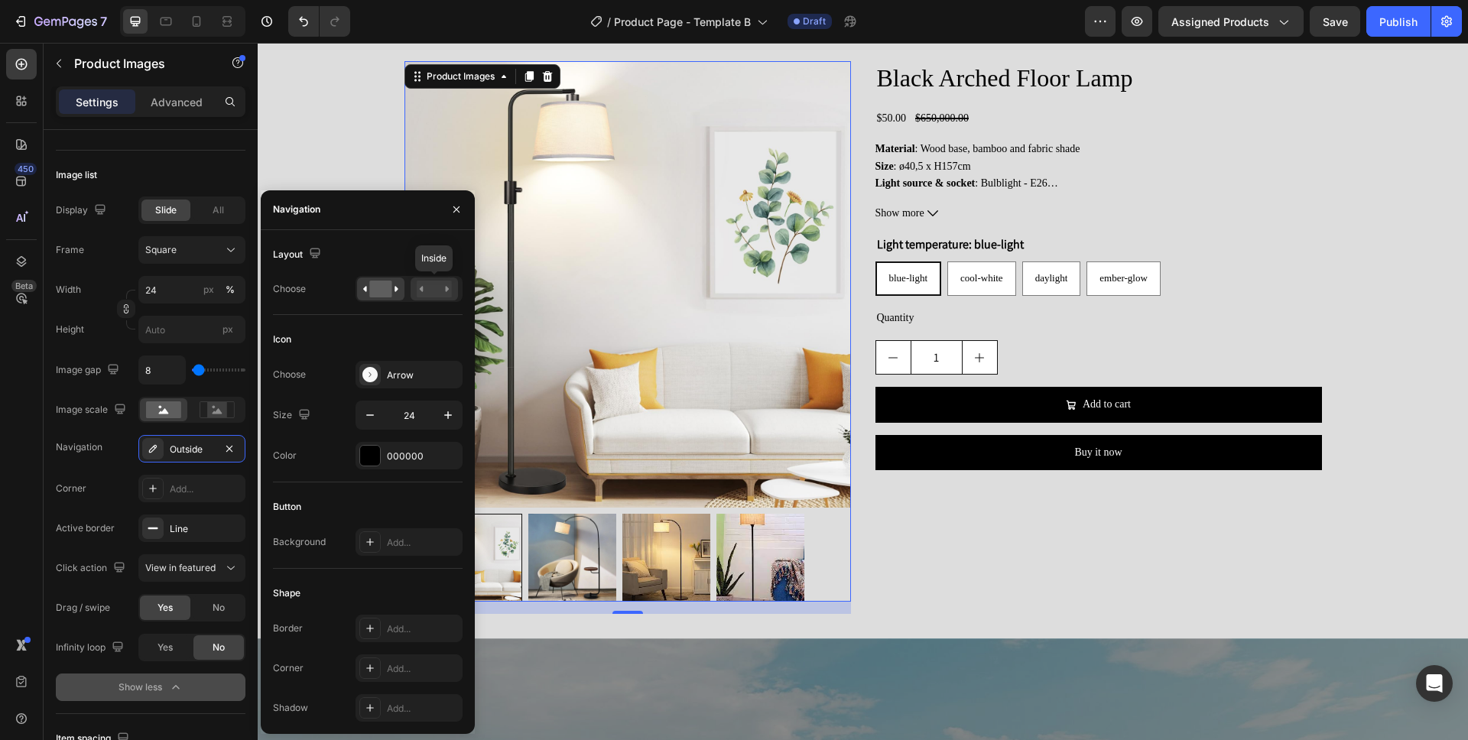
click at [432, 296] on rect at bounding box center [434, 289] width 35 height 17
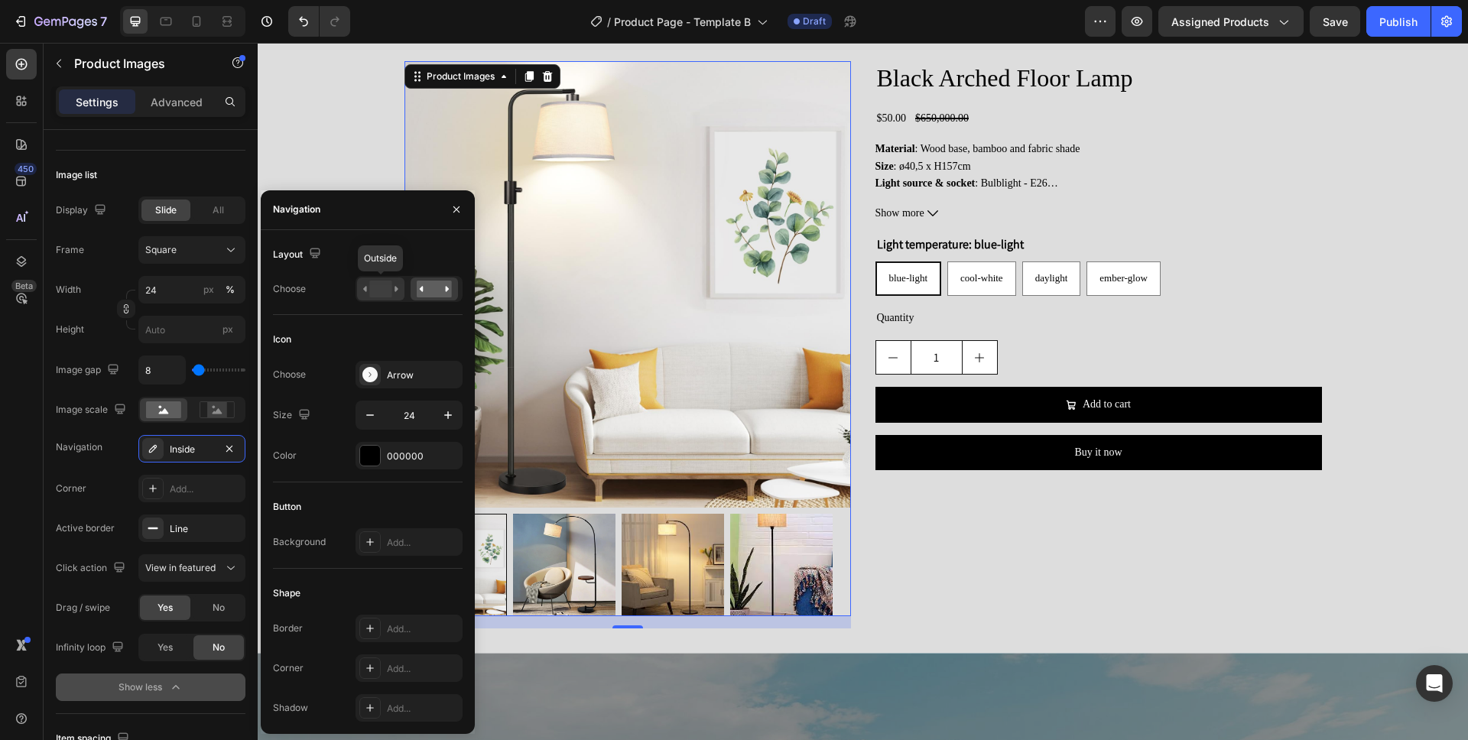
click at [375, 297] on rect at bounding box center [380, 289] width 22 height 17
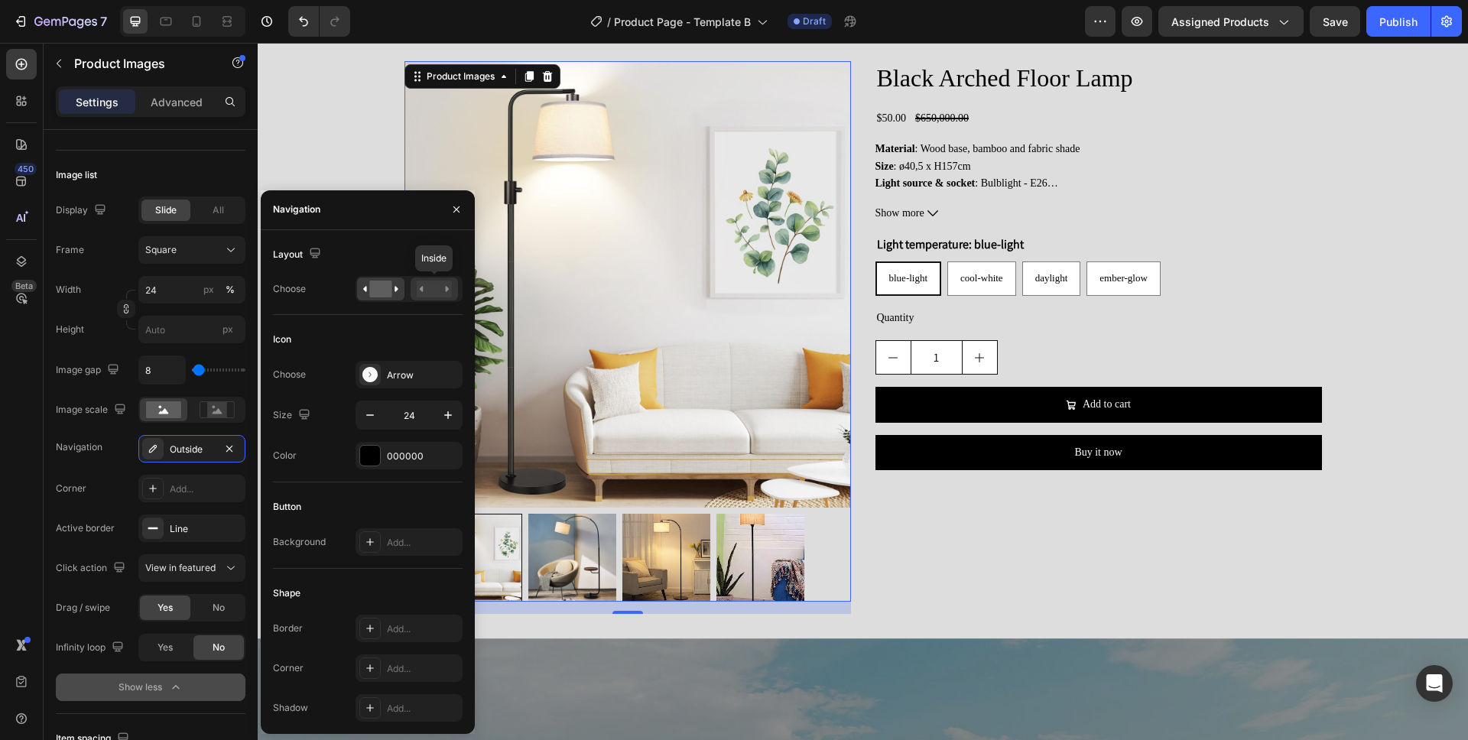
click at [436, 294] on rect at bounding box center [434, 289] width 35 height 17
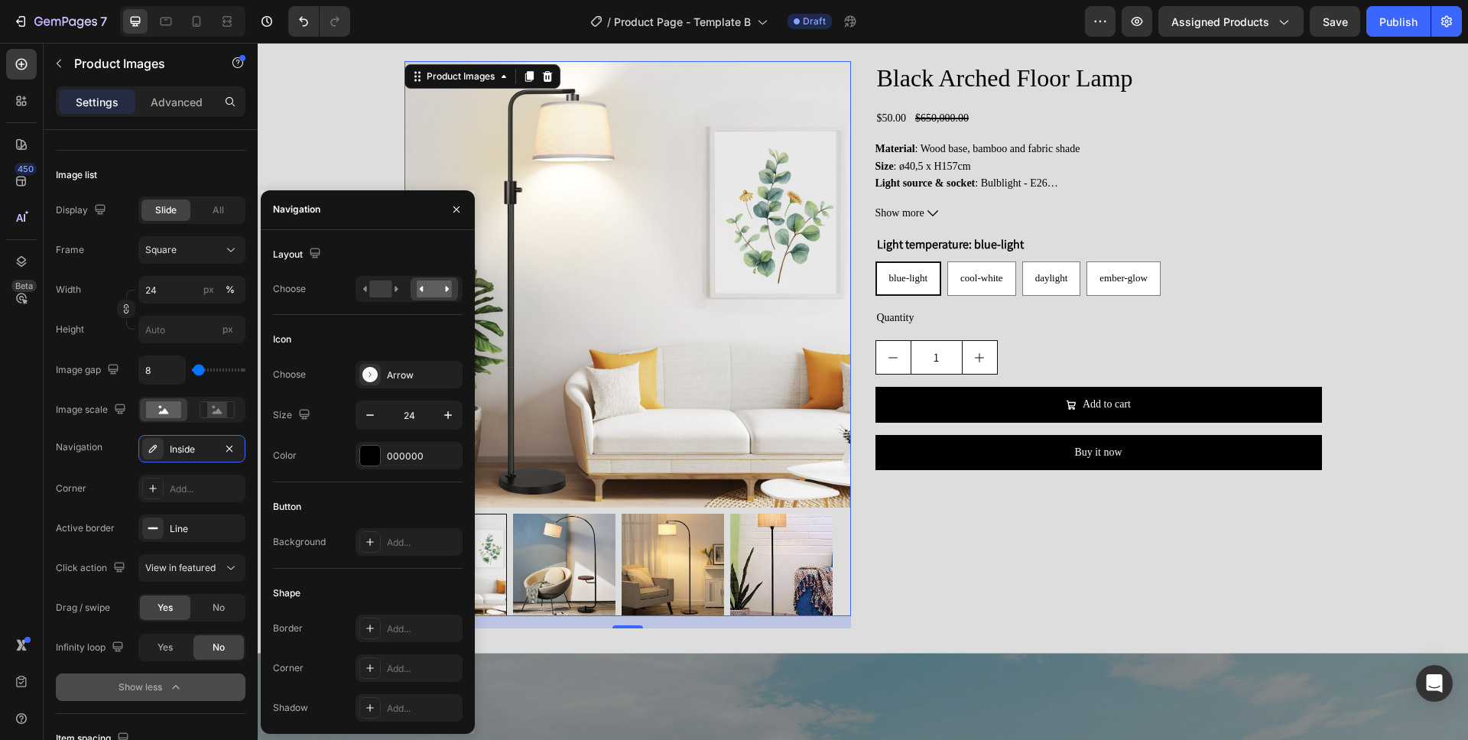
click at [780, 438] on img at bounding box center [628, 284] width 447 height 447
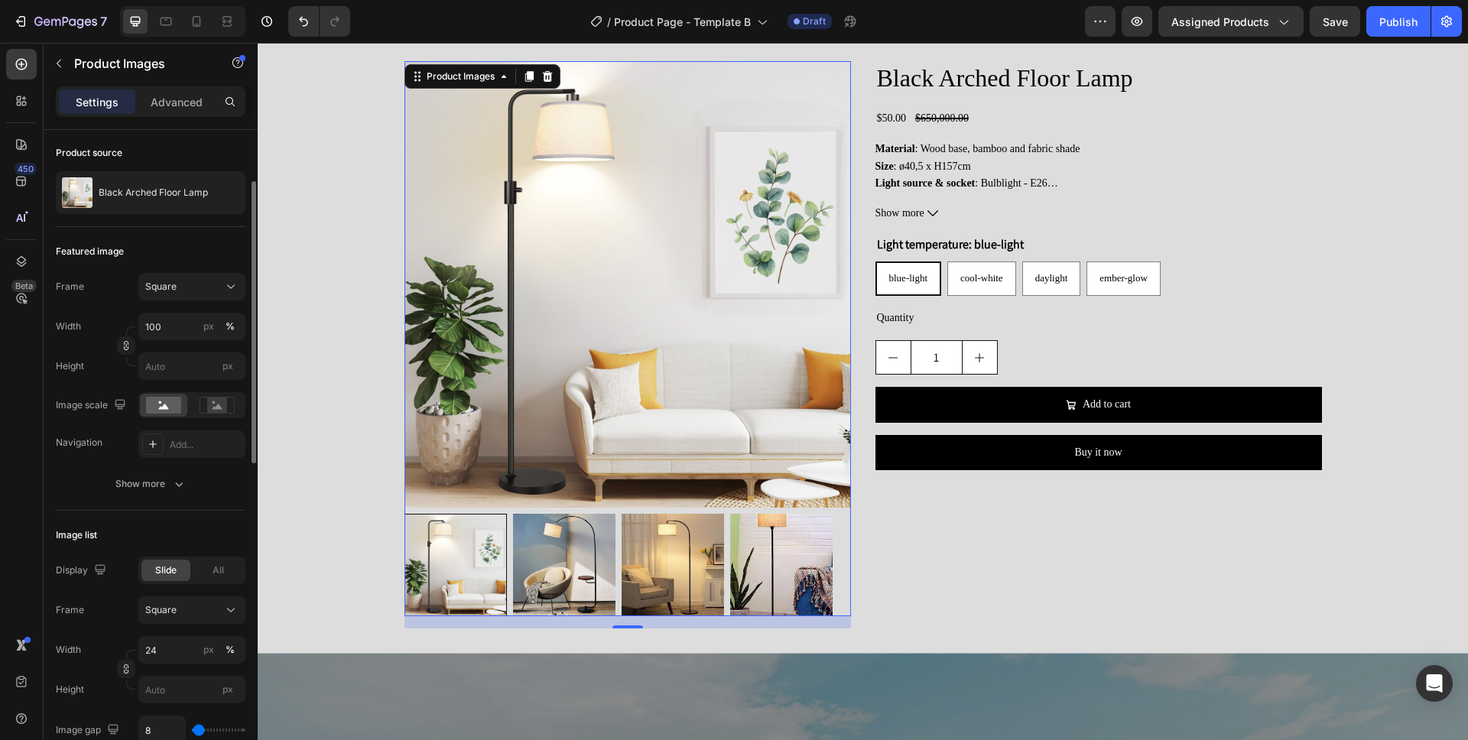
scroll to position [102, 0]
click at [184, 330] on input "100" at bounding box center [191, 334] width 107 height 28
click at [181, 323] on input "100" at bounding box center [191, 334] width 107 height 28
click at [125, 343] on button "button" at bounding box center [126, 352] width 18 height 18
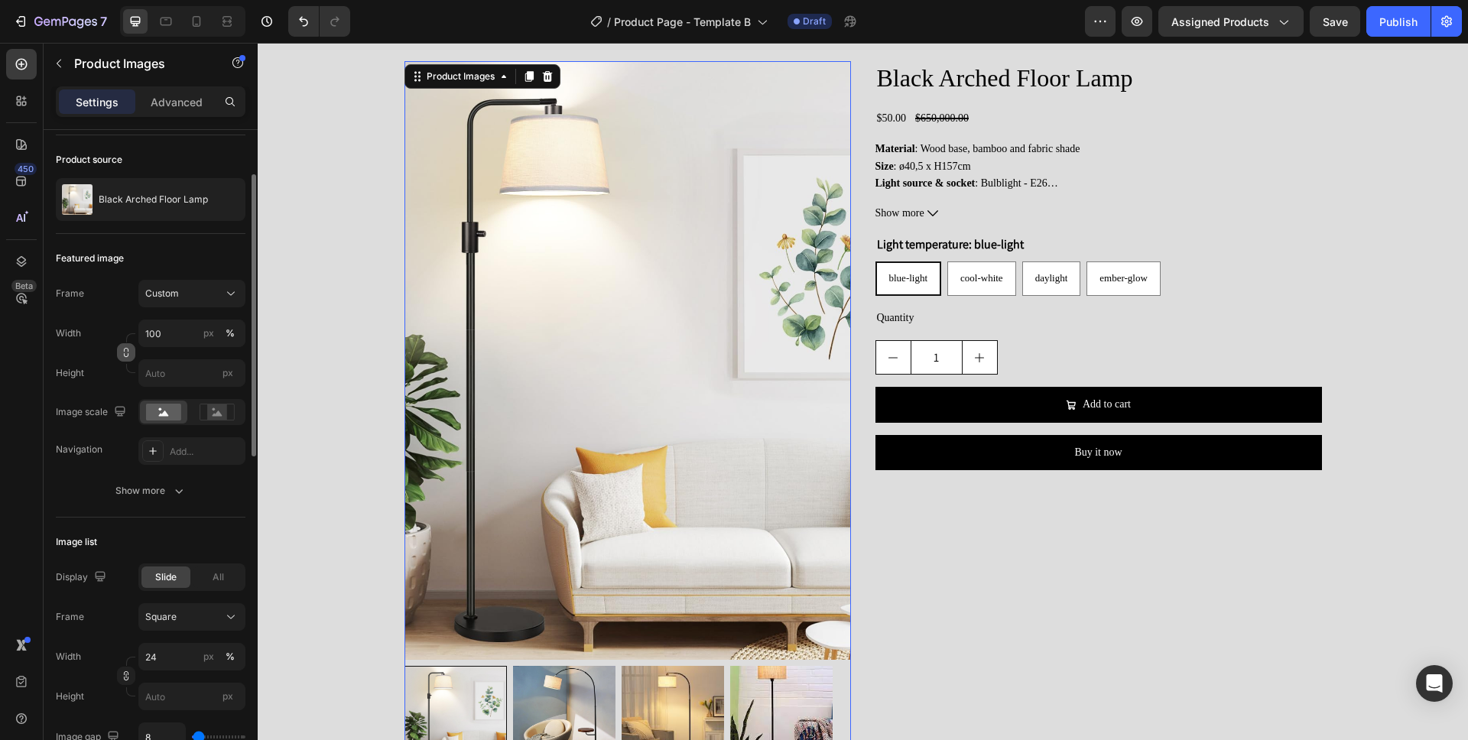
click at [125, 346] on button "button" at bounding box center [126, 352] width 18 height 18
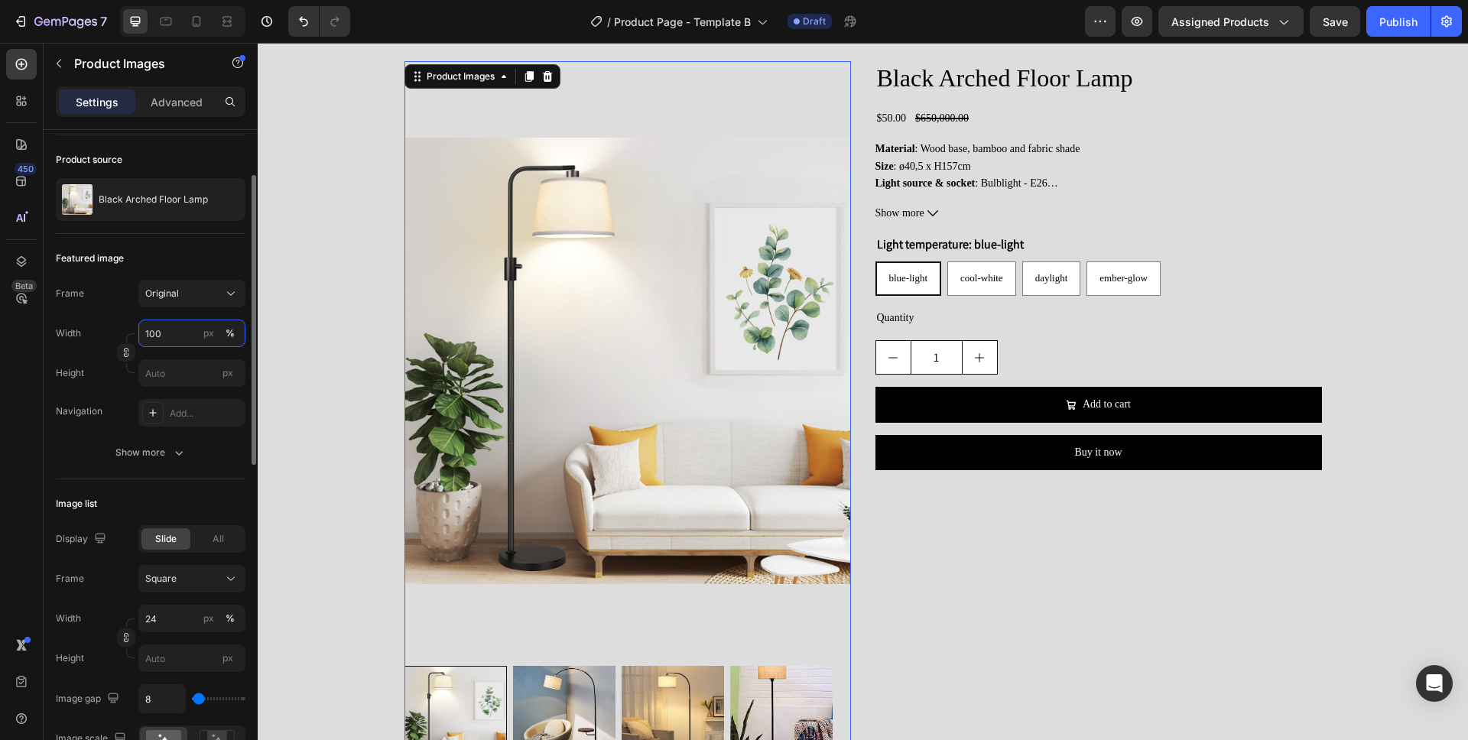
click at [158, 344] on input "100" at bounding box center [191, 334] width 107 height 28
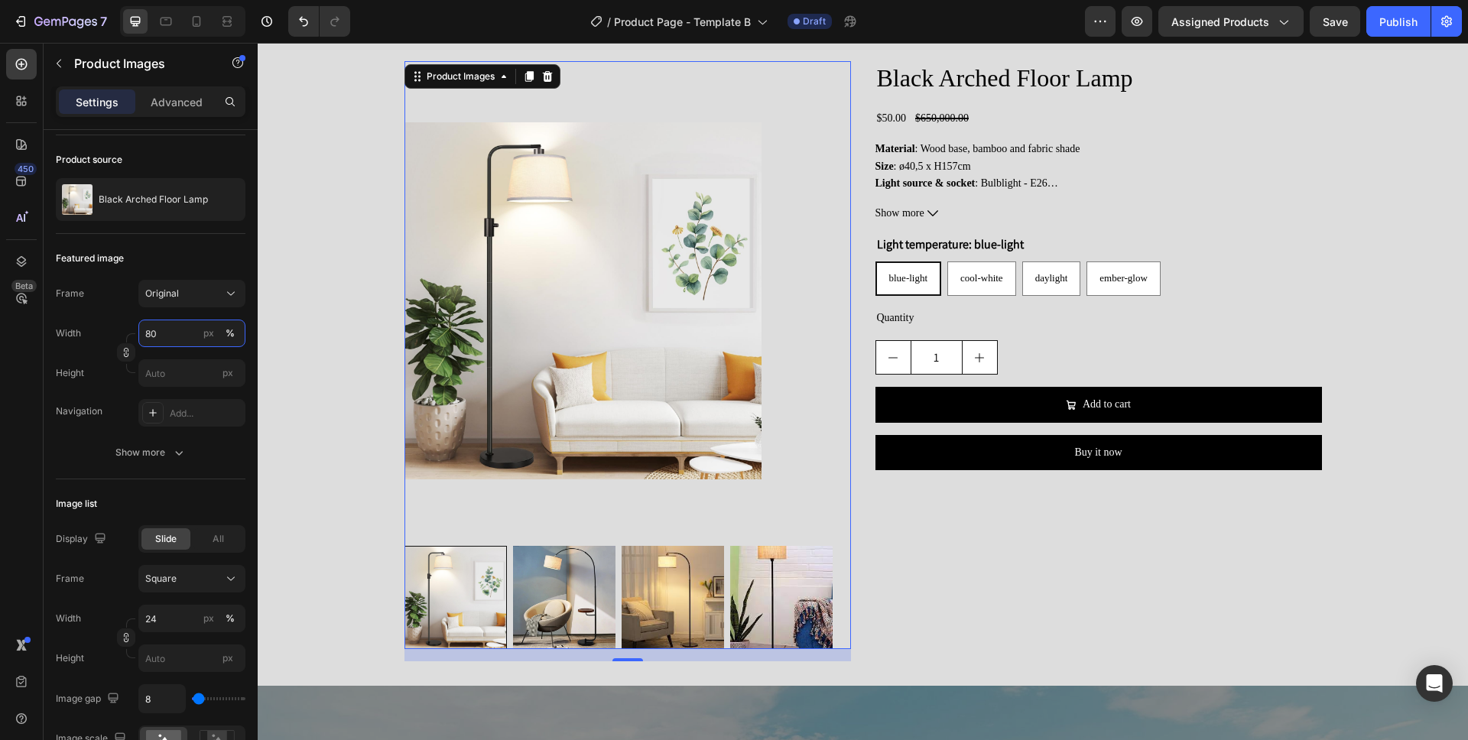
type input "80"
click at [883, 519] on div "Black Arched Floor Lamp Product Title $50.00 Product Price Product Price $650,0…" at bounding box center [1099, 361] width 447 height 600
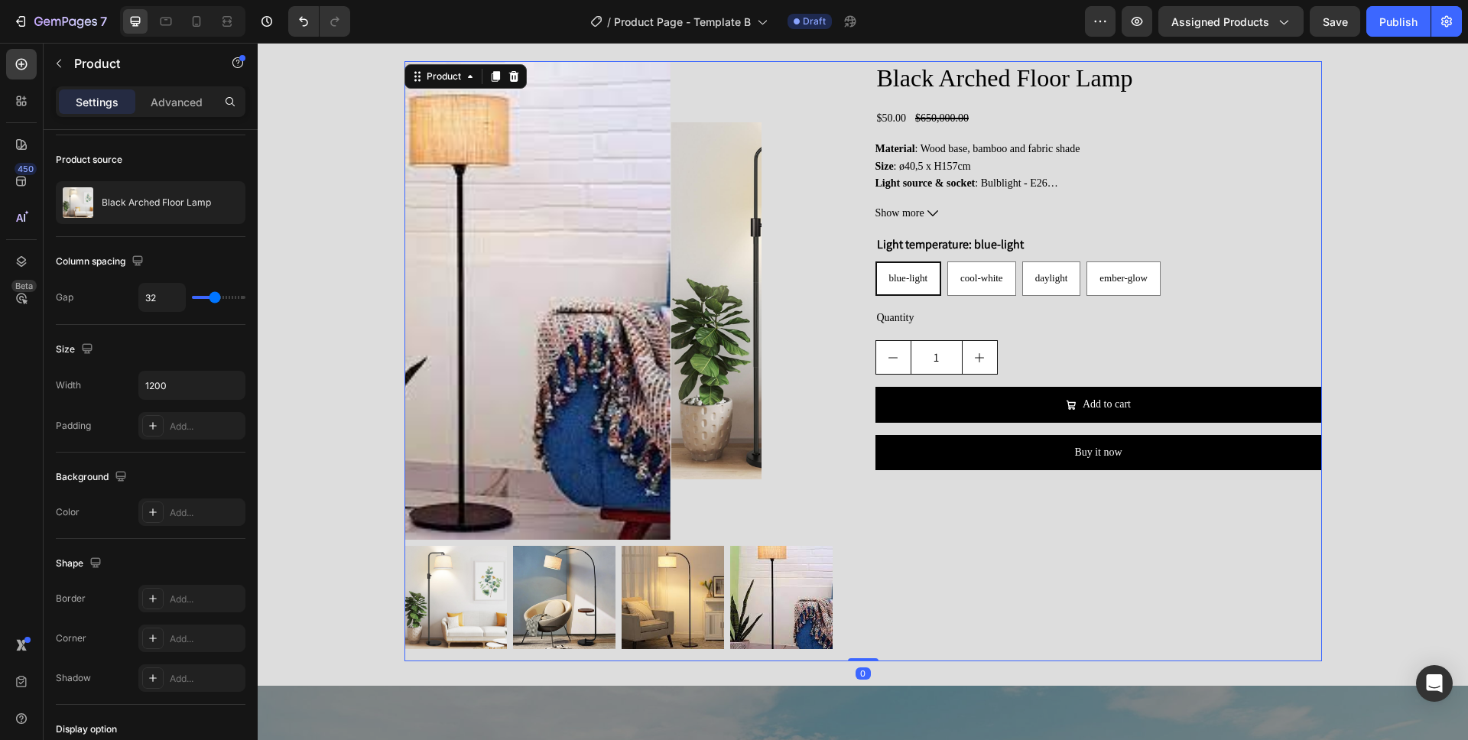
scroll to position [0, 0]
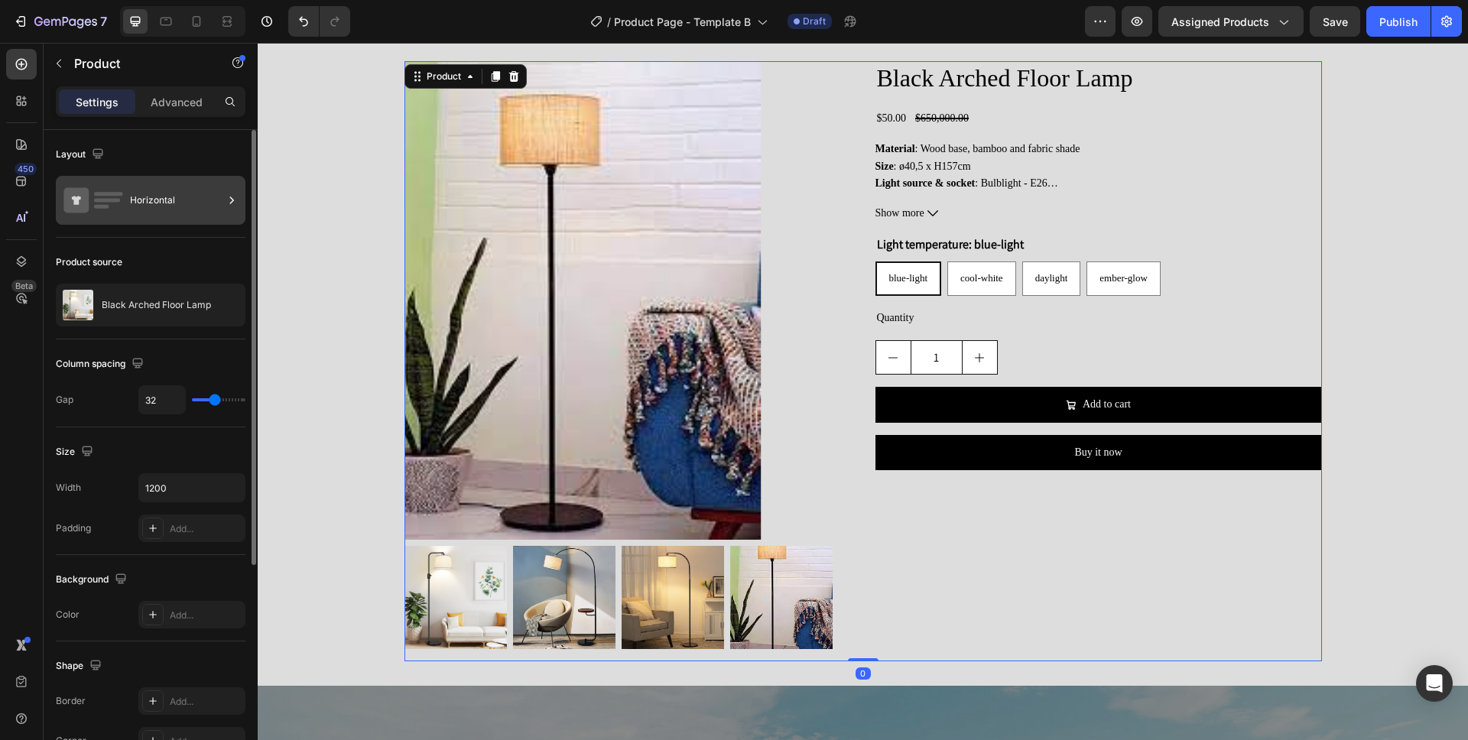
click at [158, 200] on div "Horizontal" at bounding box center [176, 200] width 93 height 35
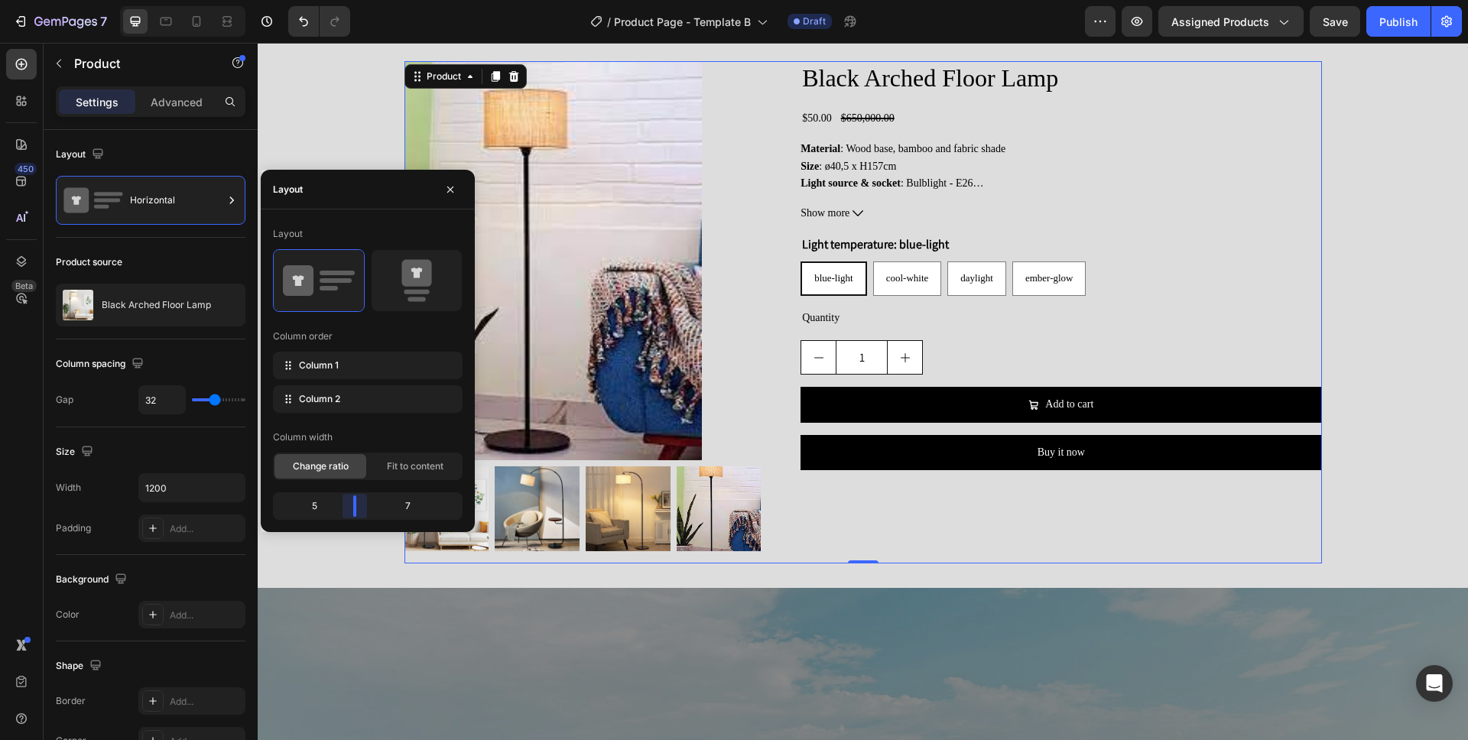
drag, startPoint x: 369, startPoint y: 502, endPoint x: 349, endPoint y: 502, distance: 20.6
click at [349, 0] on body "7 Version history / Product Page - Template B Draft Preview Assigned Products S…" at bounding box center [734, 0] width 1468 height 0
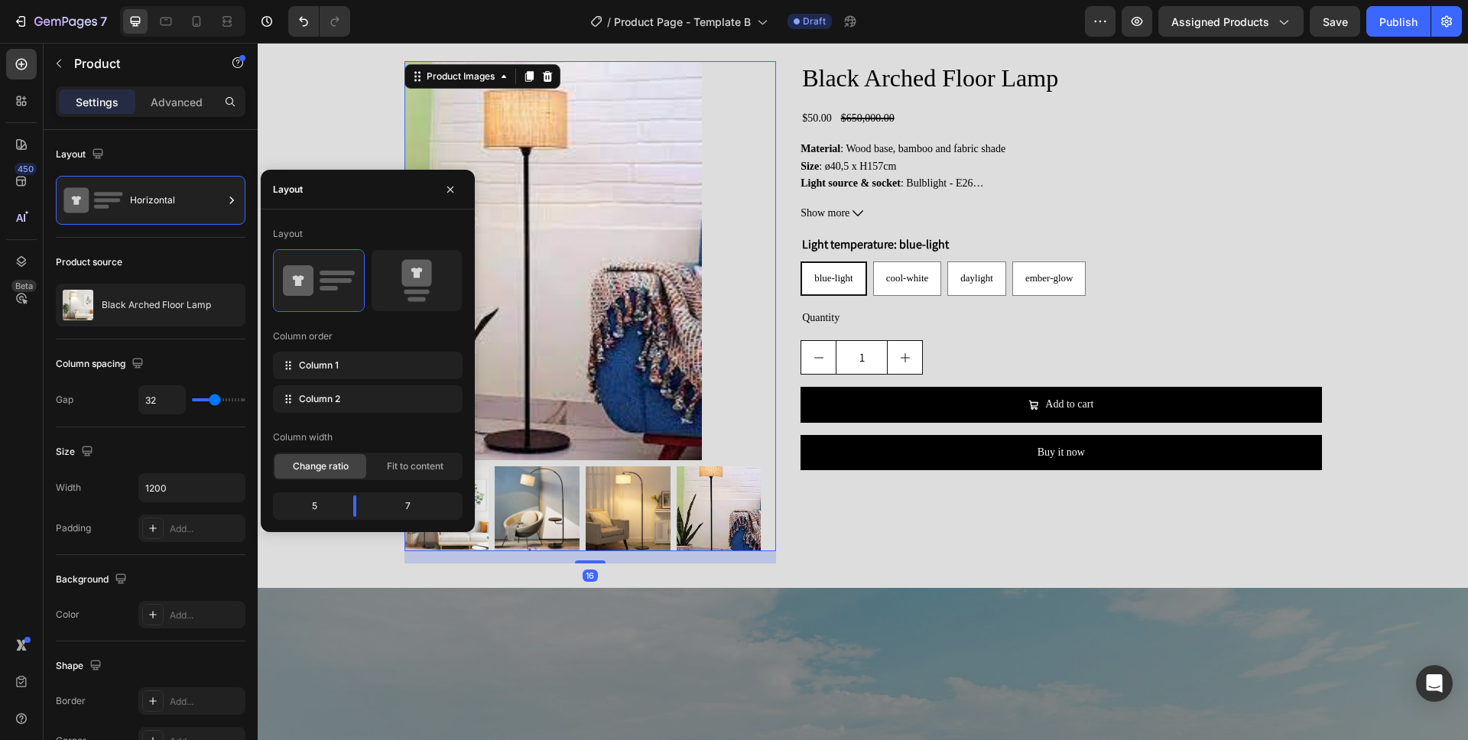
click at [746, 453] on div at bounding box center [591, 260] width 372 height 399
